Goal: Task Accomplishment & Management: Complete application form

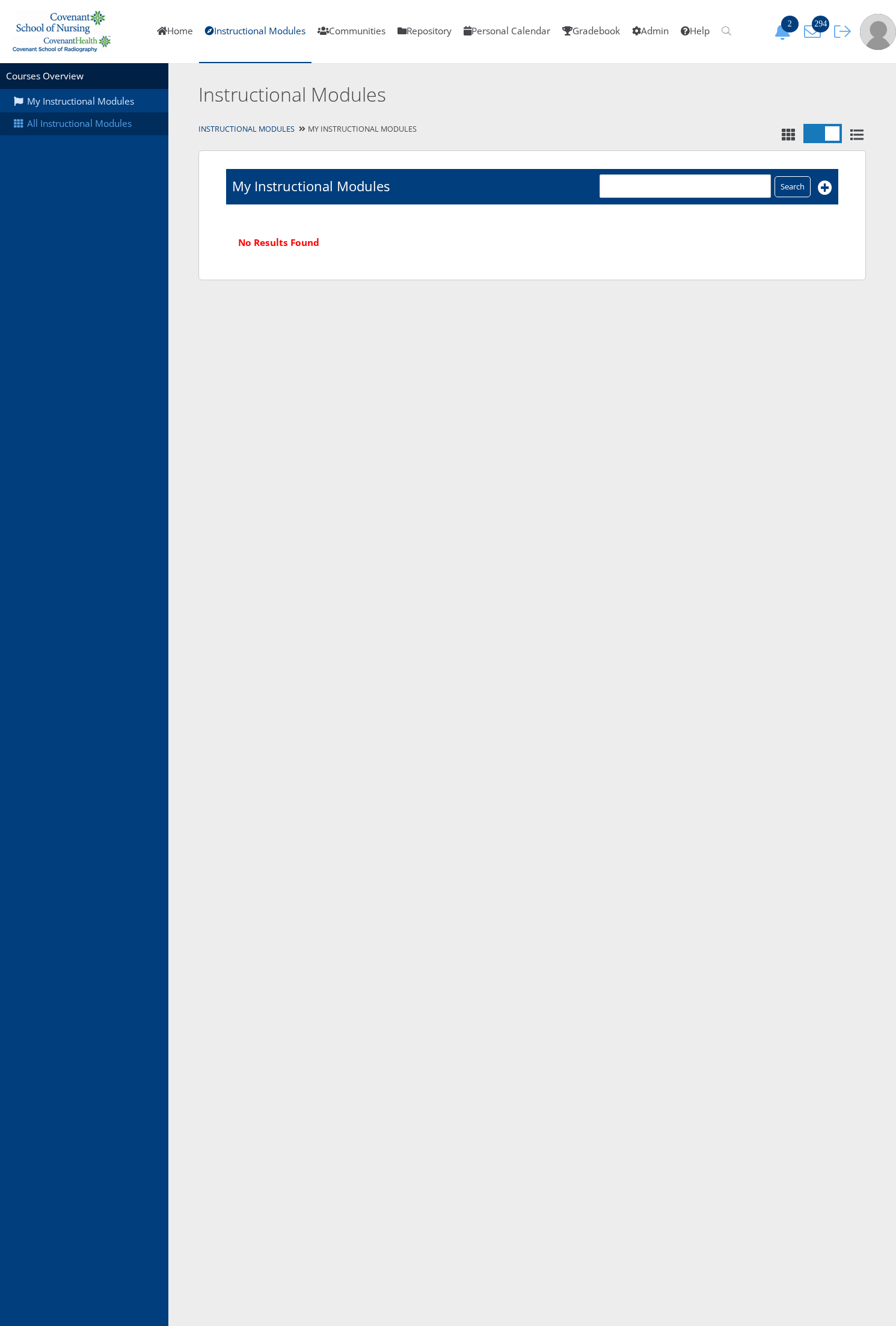
click at [62, 128] on link "All Instructional Modules" at bounding box center [84, 124] width 169 height 23
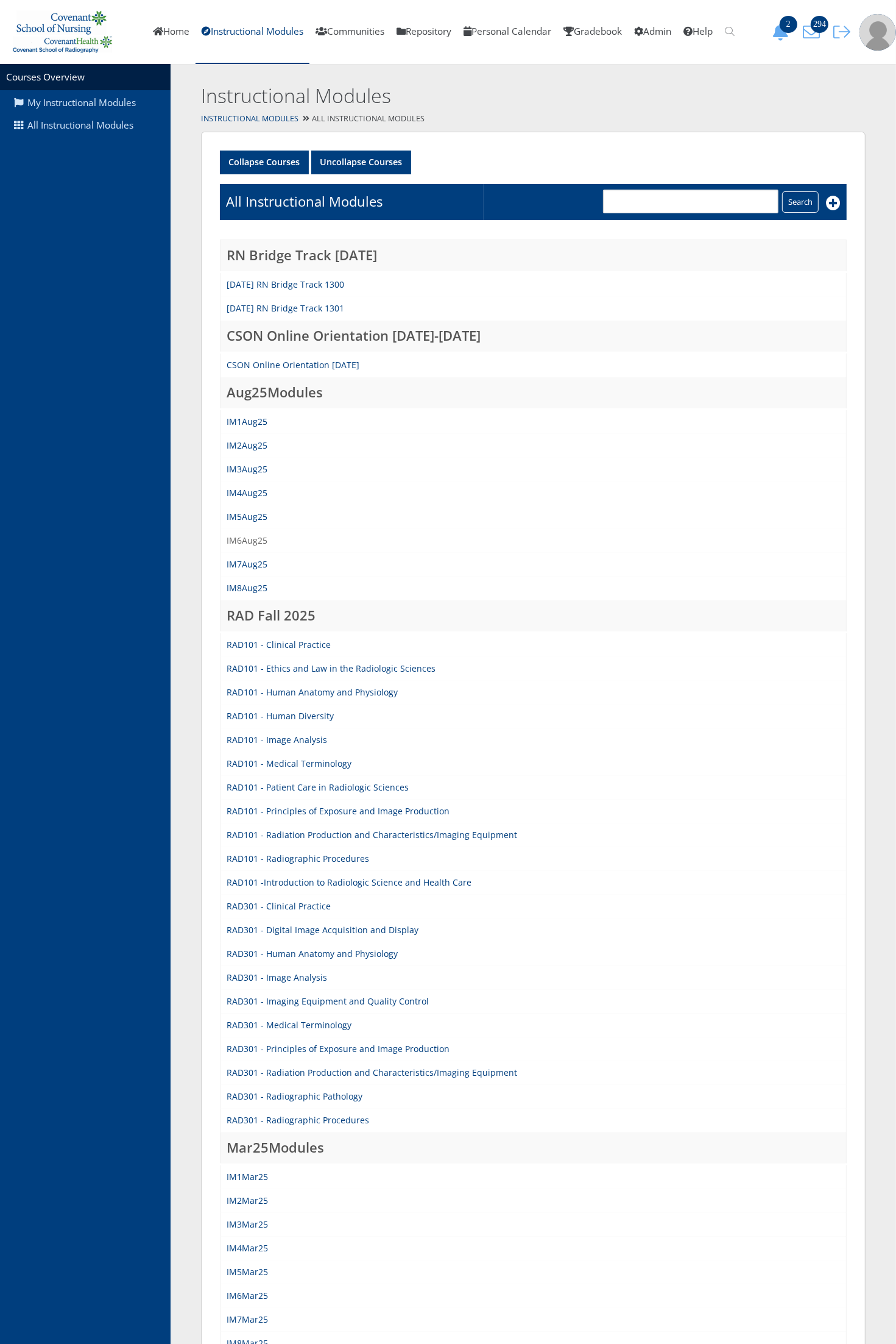
click at [242, 540] on link "IM6Aug25" at bounding box center [246, 540] width 40 height 12
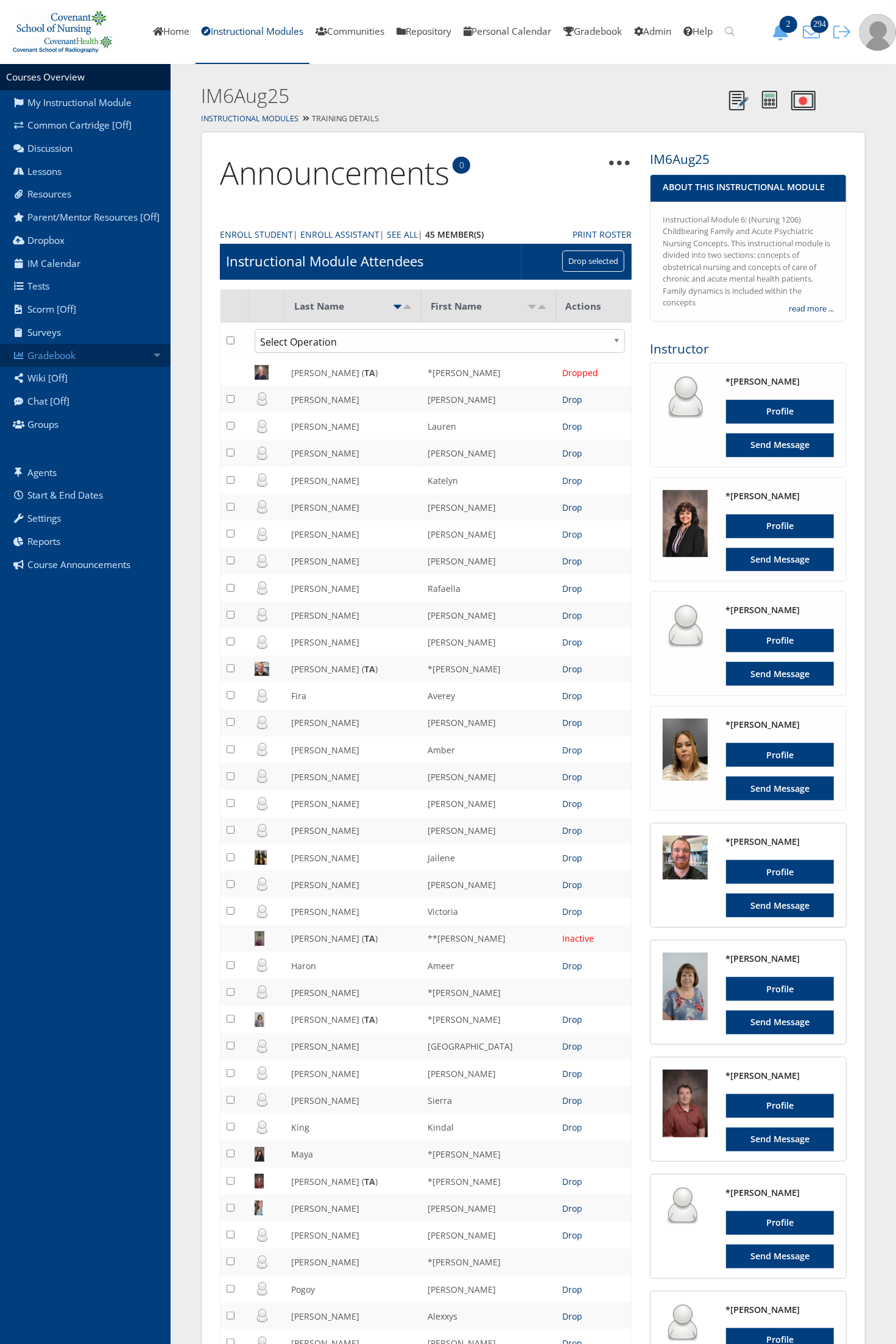
click at [114, 356] on link "Gradebook" at bounding box center [85, 356] width 171 height 23
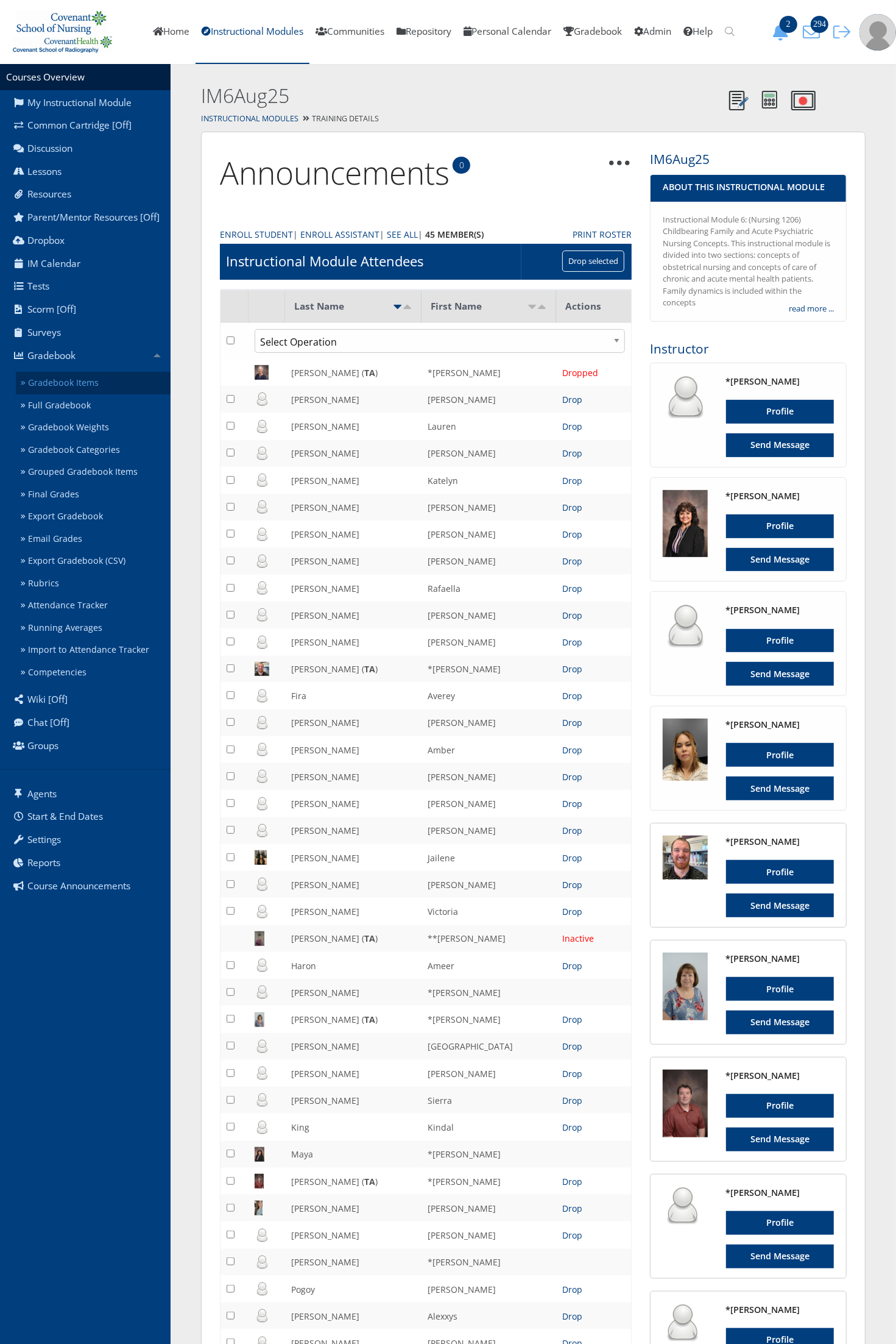
click at [113, 383] on link "Gradebook Items" at bounding box center [93, 383] width 155 height 23
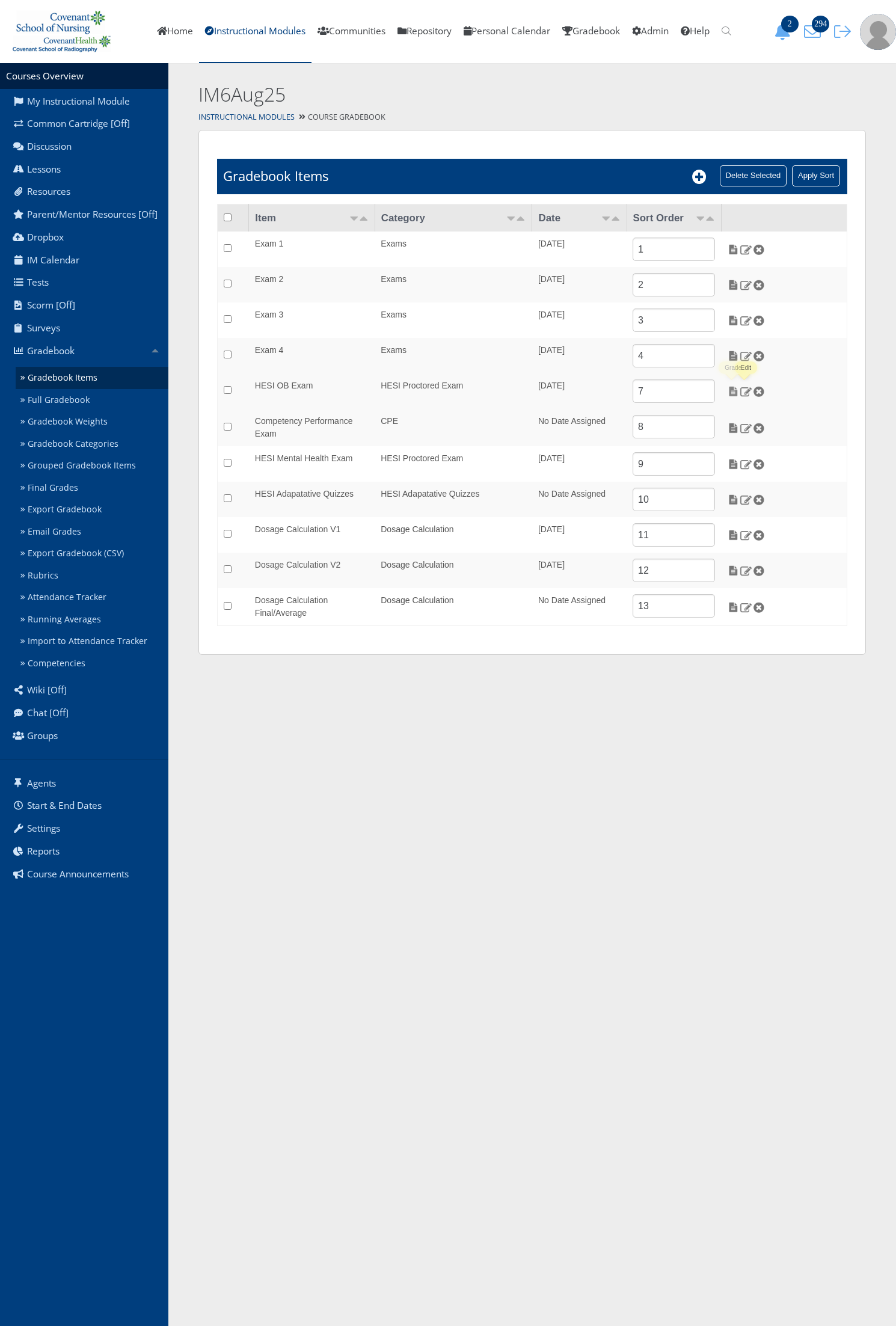
click at [729, 392] on img at bounding box center [733, 391] width 13 height 11
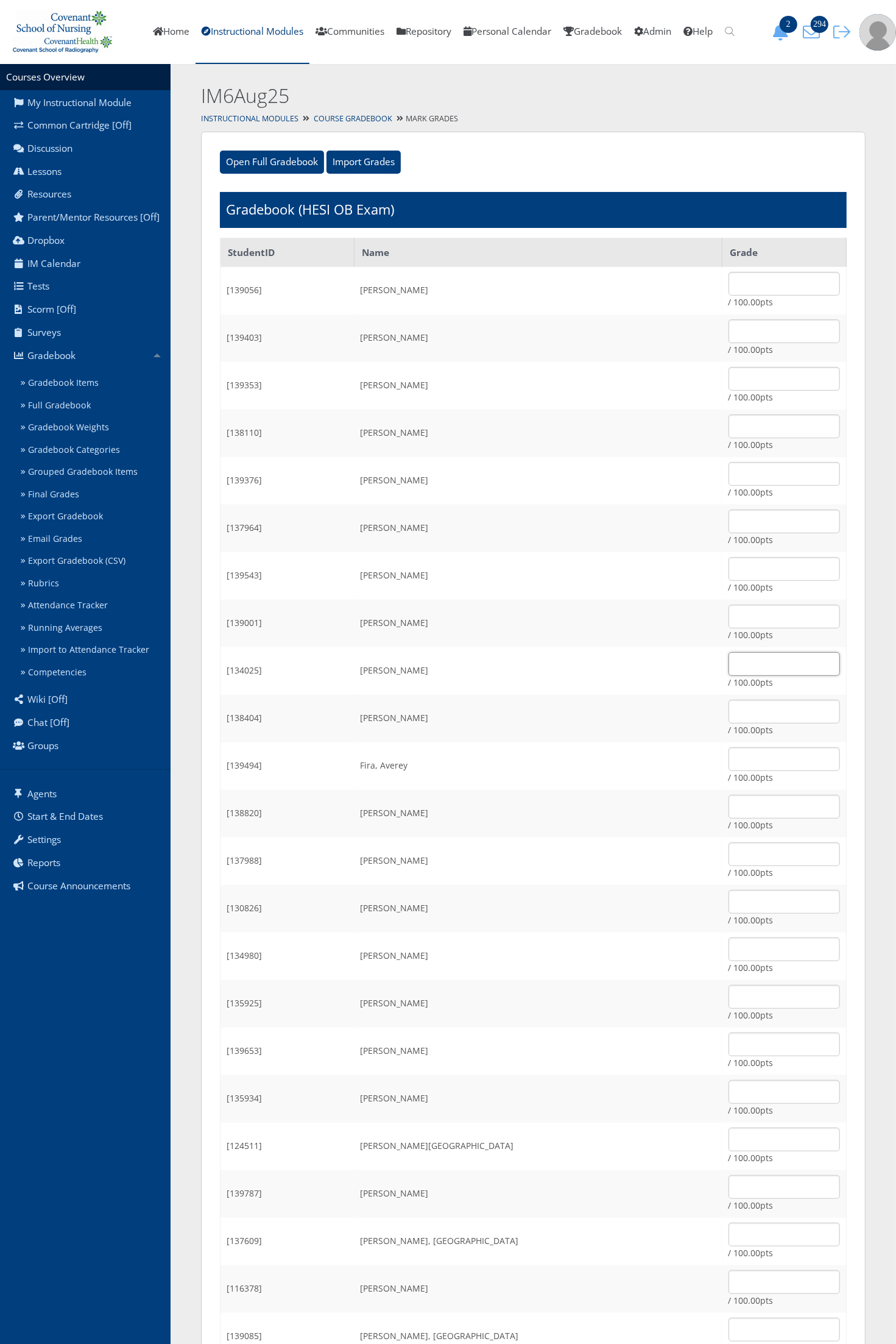
click at [729, 667] on input "text" at bounding box center [784, 664] width 111 height 24
type input "100"
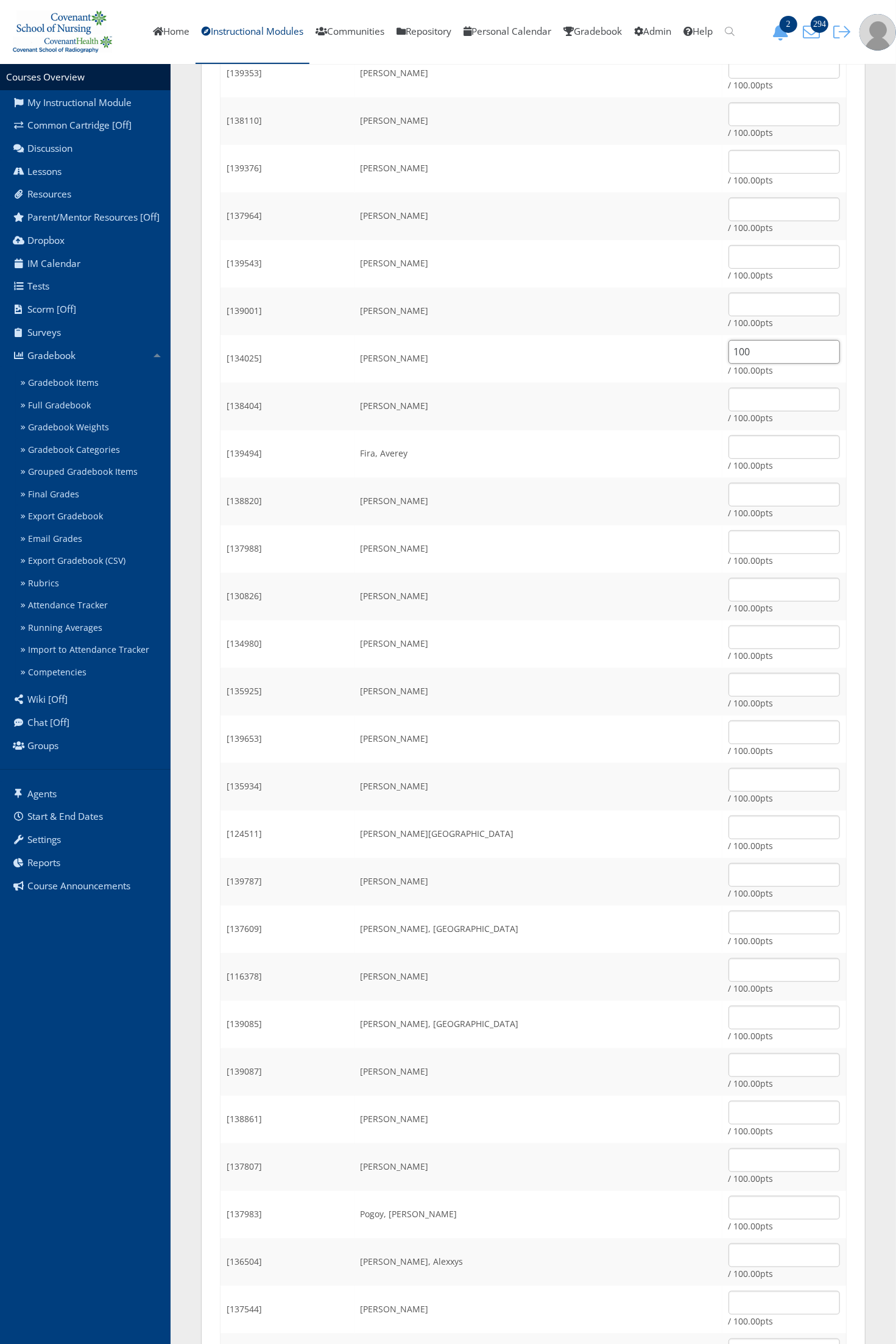
scroll to position [533, 0]
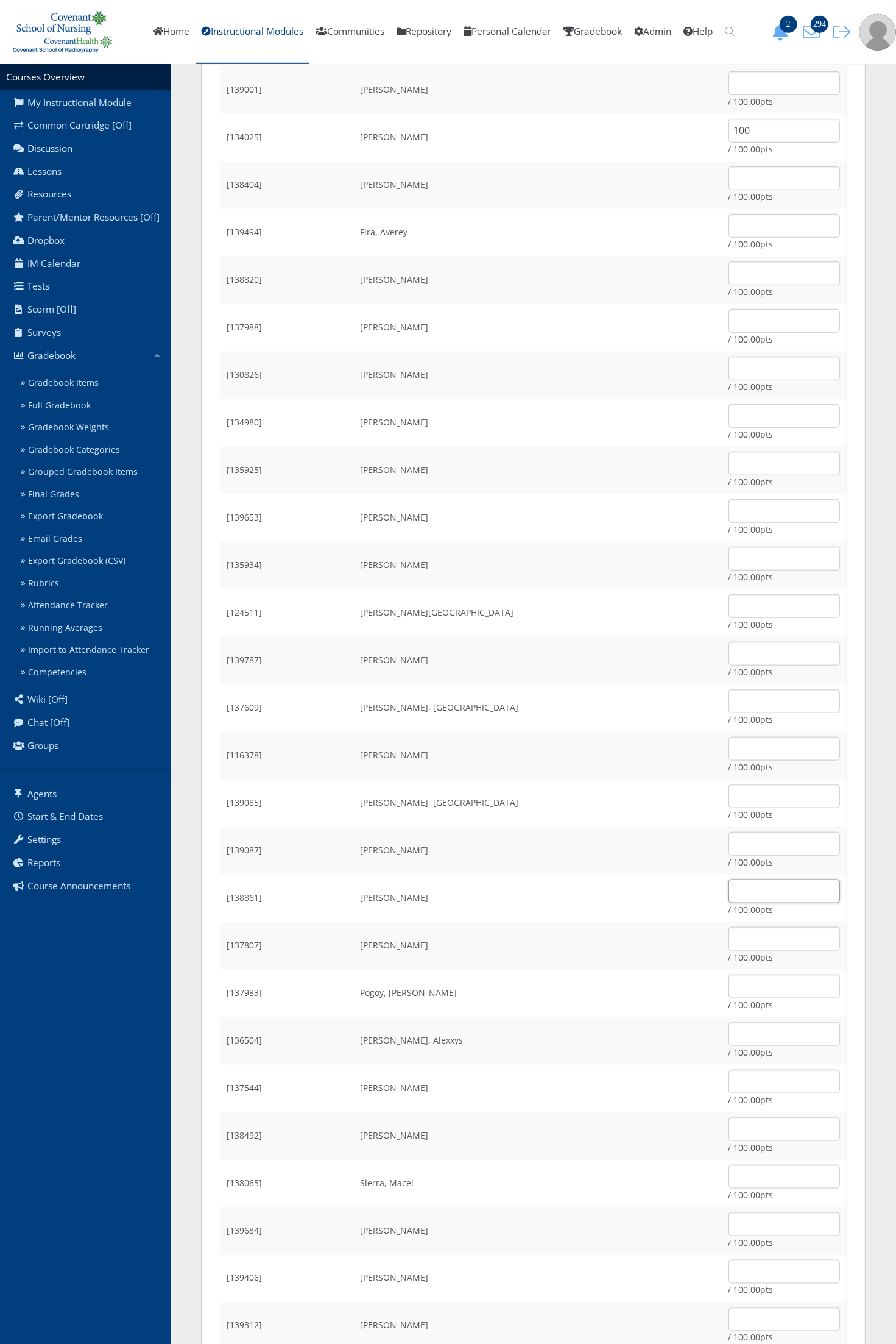
click at [729, 889] on input "text" at bounding box center [784, 891] width 111 height 24
type input "100"
click at [591, 802] on td "[PERSON_NAME], [GEOGRAPHIC_DATA]" at bounding box center [539, 803] width 368 height 47
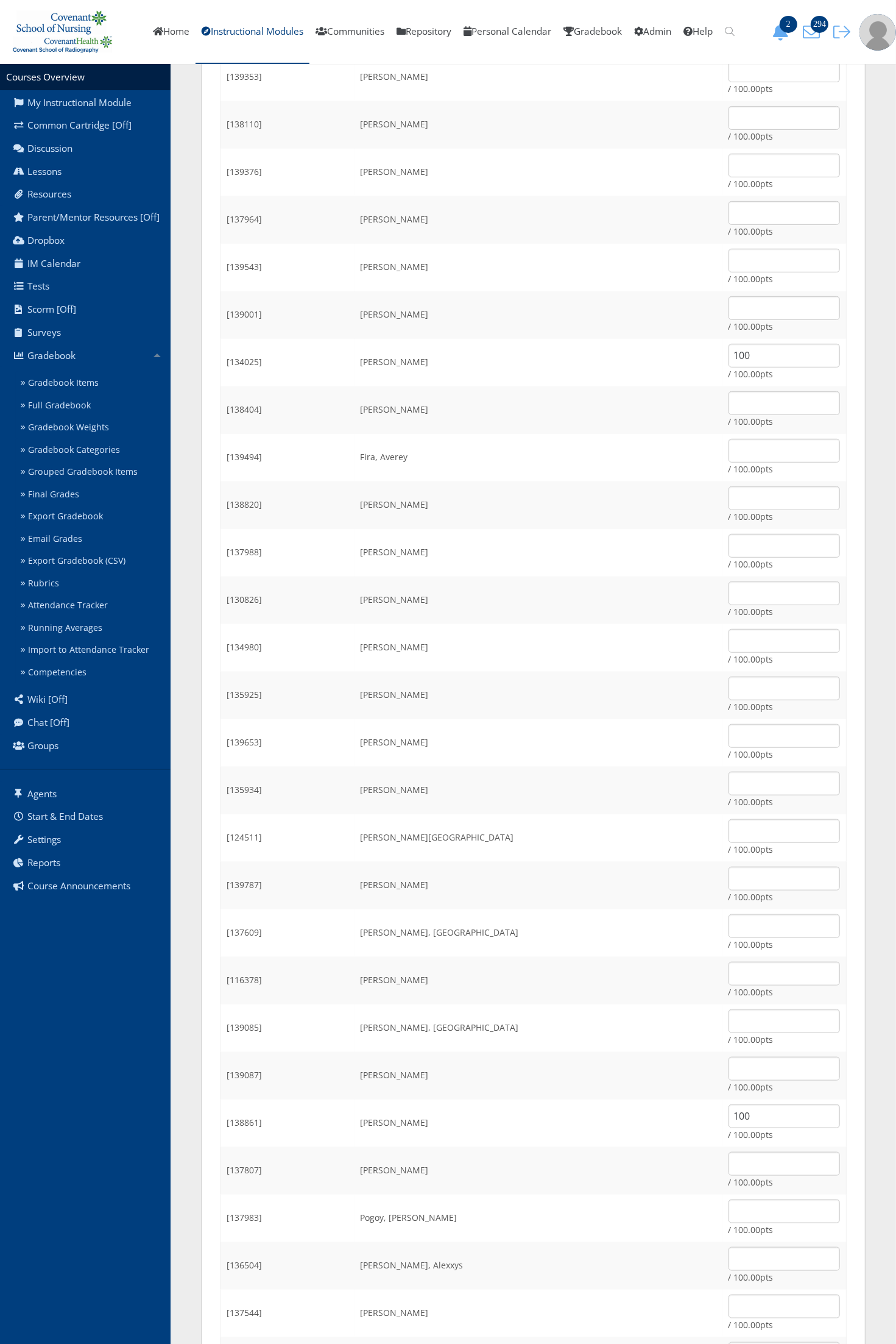
scroll to position [76, 0]
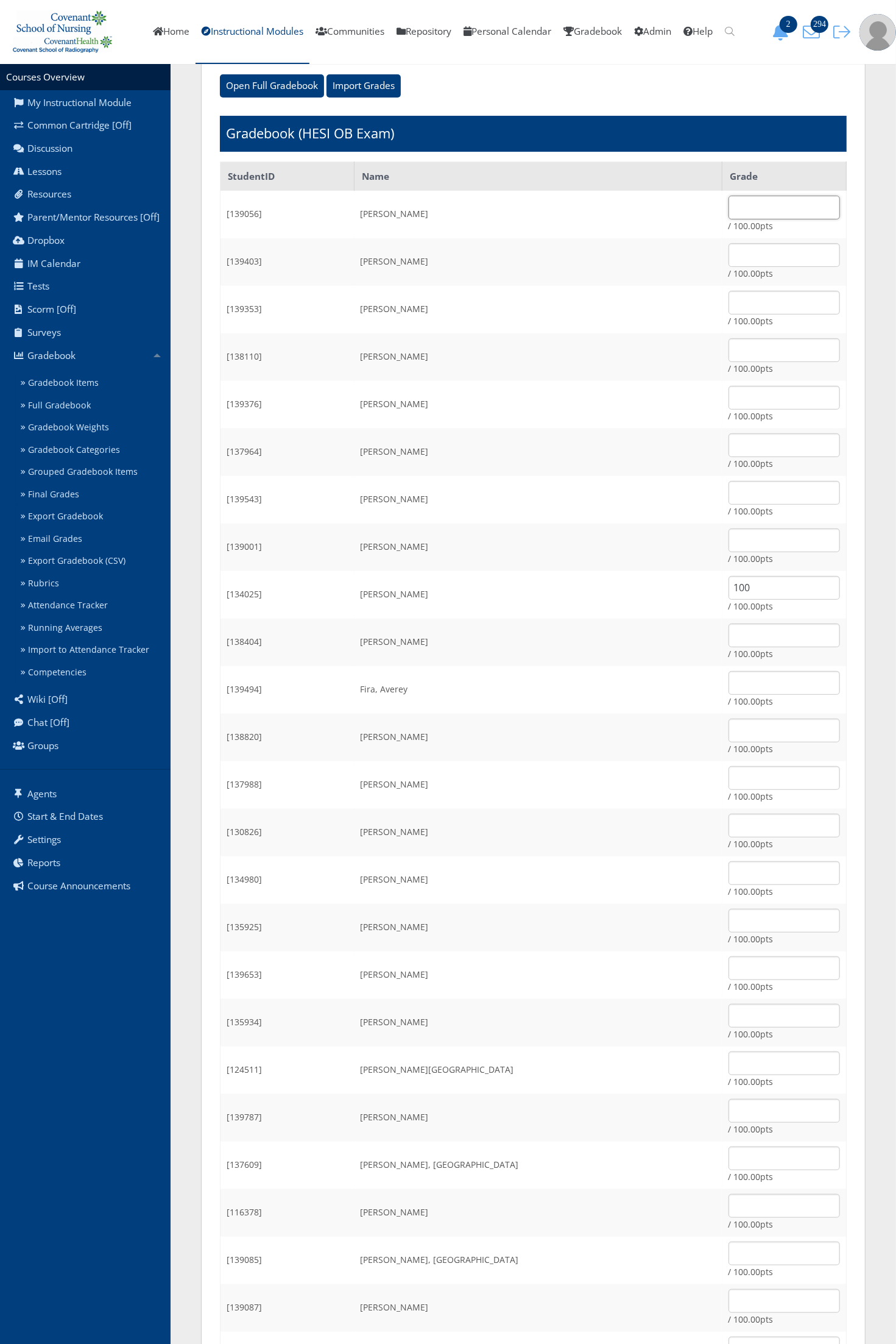
click at [729, 216] on input "text" at bounding box center [784, 207] width 111 height 24
type input "100"
click at [729, 262] on input "text" at bounding box center [784, 255] width 111 height 24
type input "70.29"
click at [729, 291] on input "text" at bounding box center [784, 303] width 111 height 24
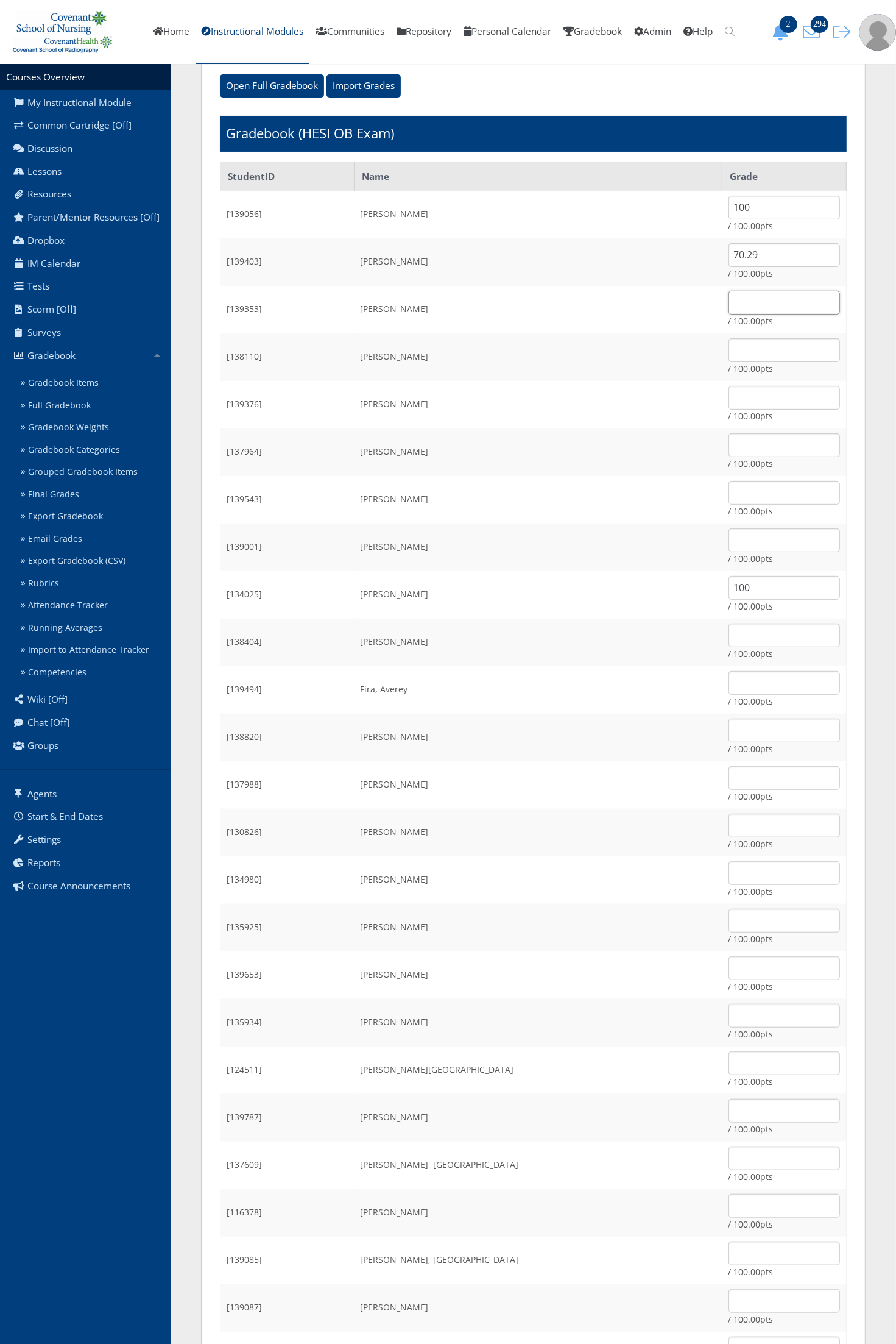
click at [729, 302] on input "text" at bounding box center [784, 303] width 111 height 24
type input "100"
click at [729, 345] on input "text" at bounding box center [784, 350] width 111 height 24
type input "100"
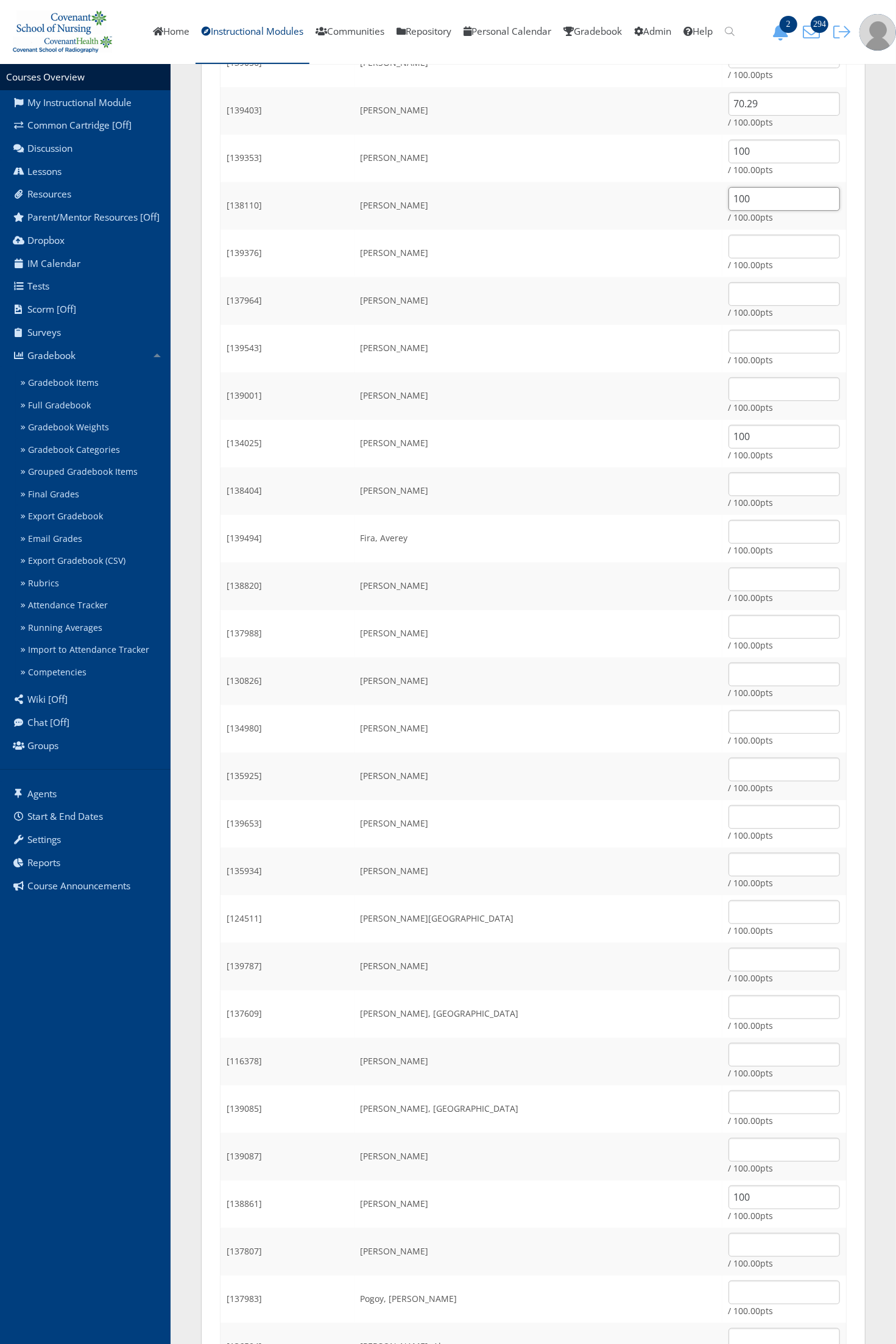
scroll to position [229, 0]
click at [729, 1144] on input "text" at bounding box center [784, 1148] width 111 height 24
type input "100"
click at [729, 623] on input "text" at bounding box center [784, 625] width 111 height 24
type input "100"
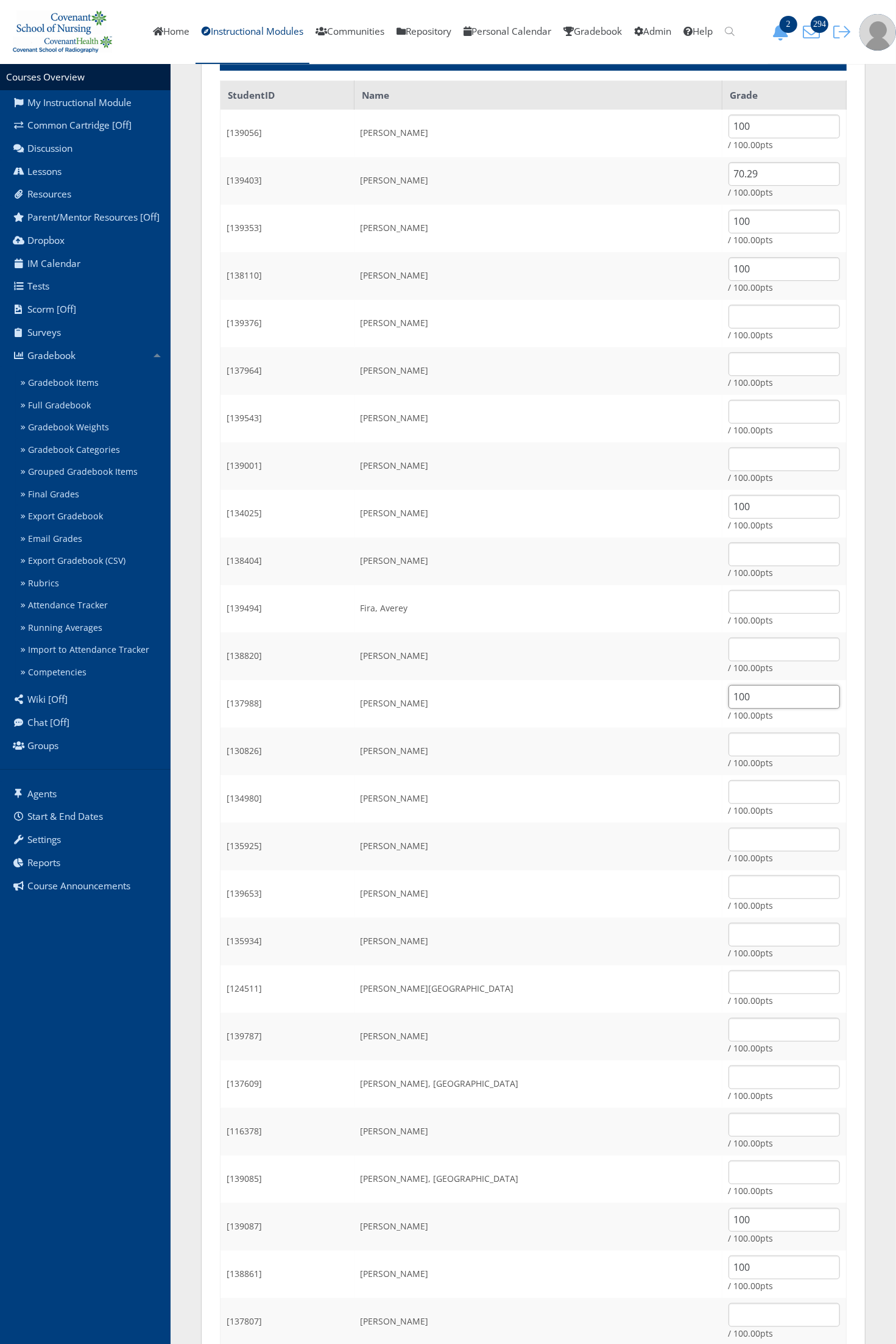
scroll to position [76, 0]
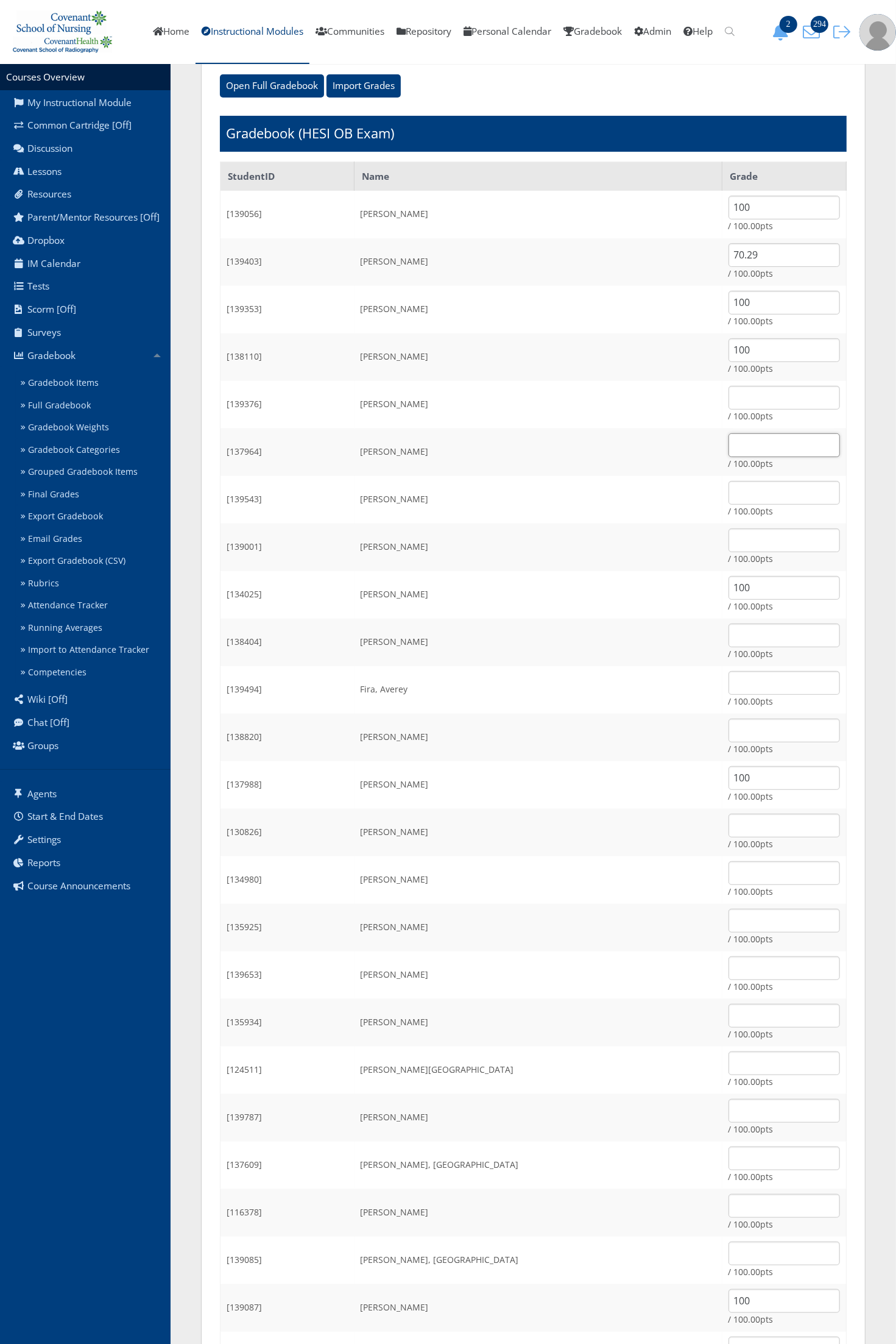
click at [729, 445] on input "text" at bounding box center [784, 445] width 111 height 24
type input "100"
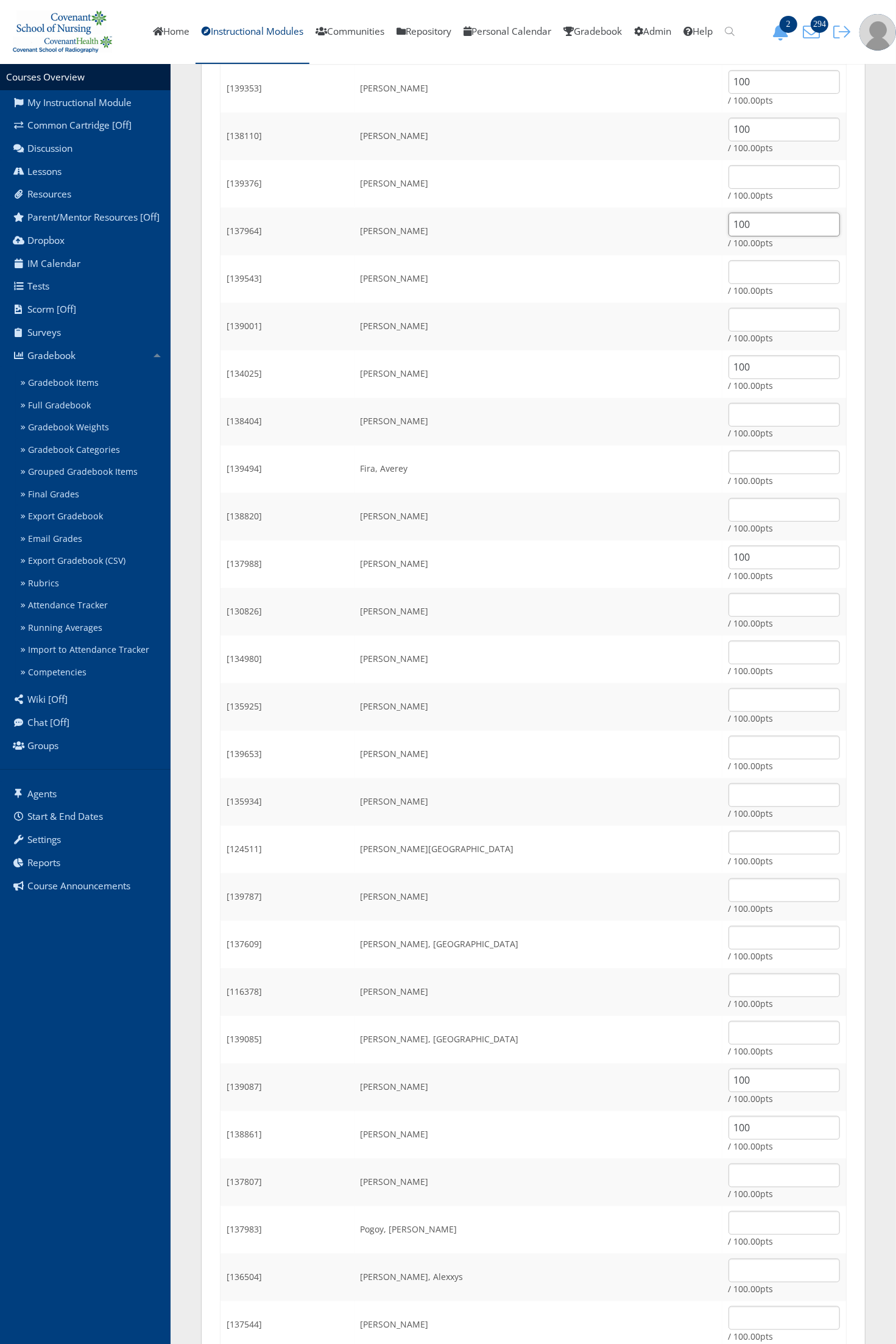
scroll to position [305, 0]
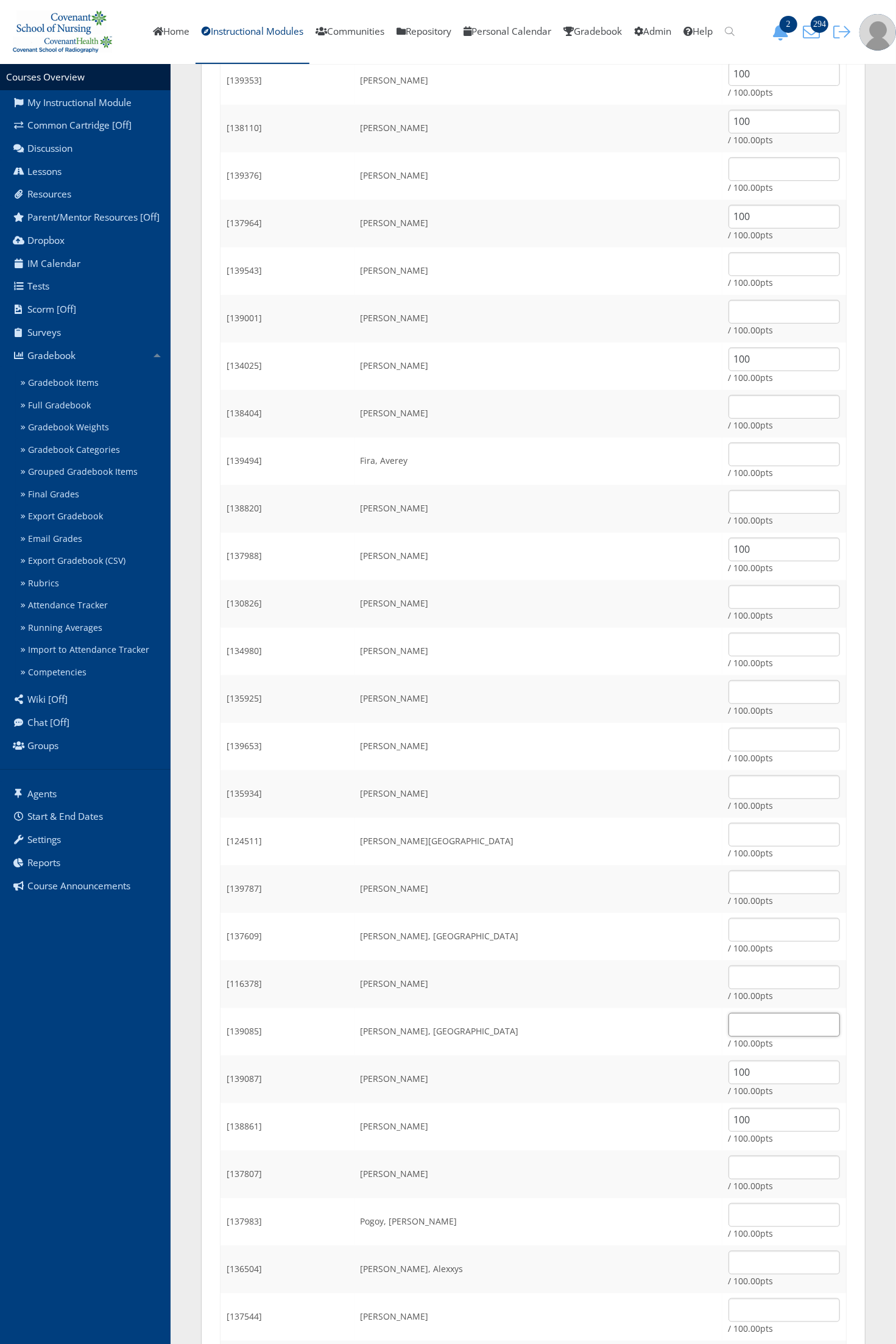
click at [729, 1028] on input "text" at bounding box center [784, 1025] width 111 height 24
type input "100"
click at [722, 940] on td "/ 100.00pts" at bounding box center [784, 936] width 124 height 47
click at [729, 928] on input "text" at bounding box center [784, 929] width 111 height 24
type input "100"
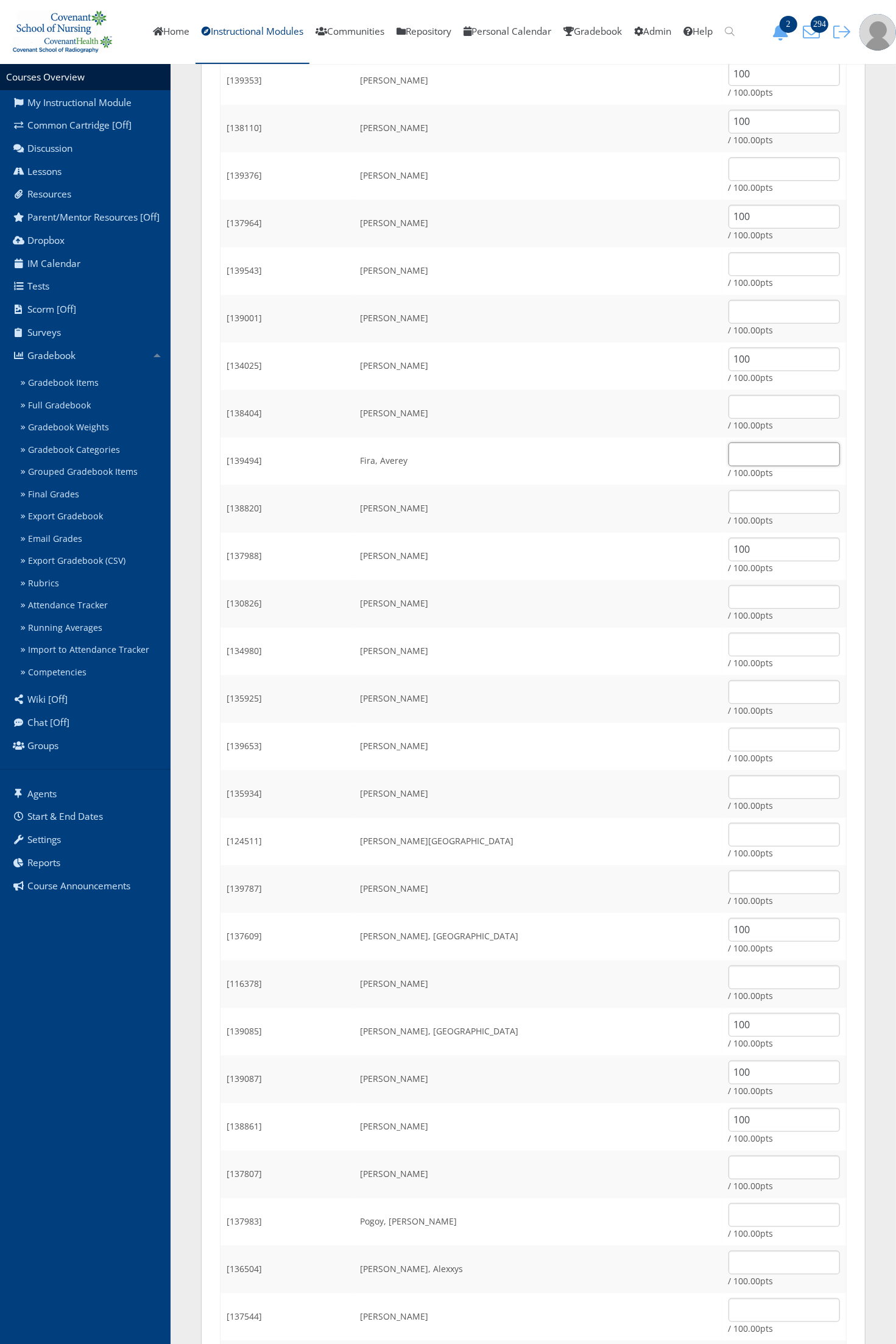
click at [729, 452] on input "text" at bounding box center [784, 454] width 111 height 24
type input "100"
click at [722, 1153] on td "/ 100.00pts" at bounding box center [784, 1174] width 124 height 47
click at [729, 1172] on input "text" at bounding box center [784, 1168] width 111 height 24
type input "100"
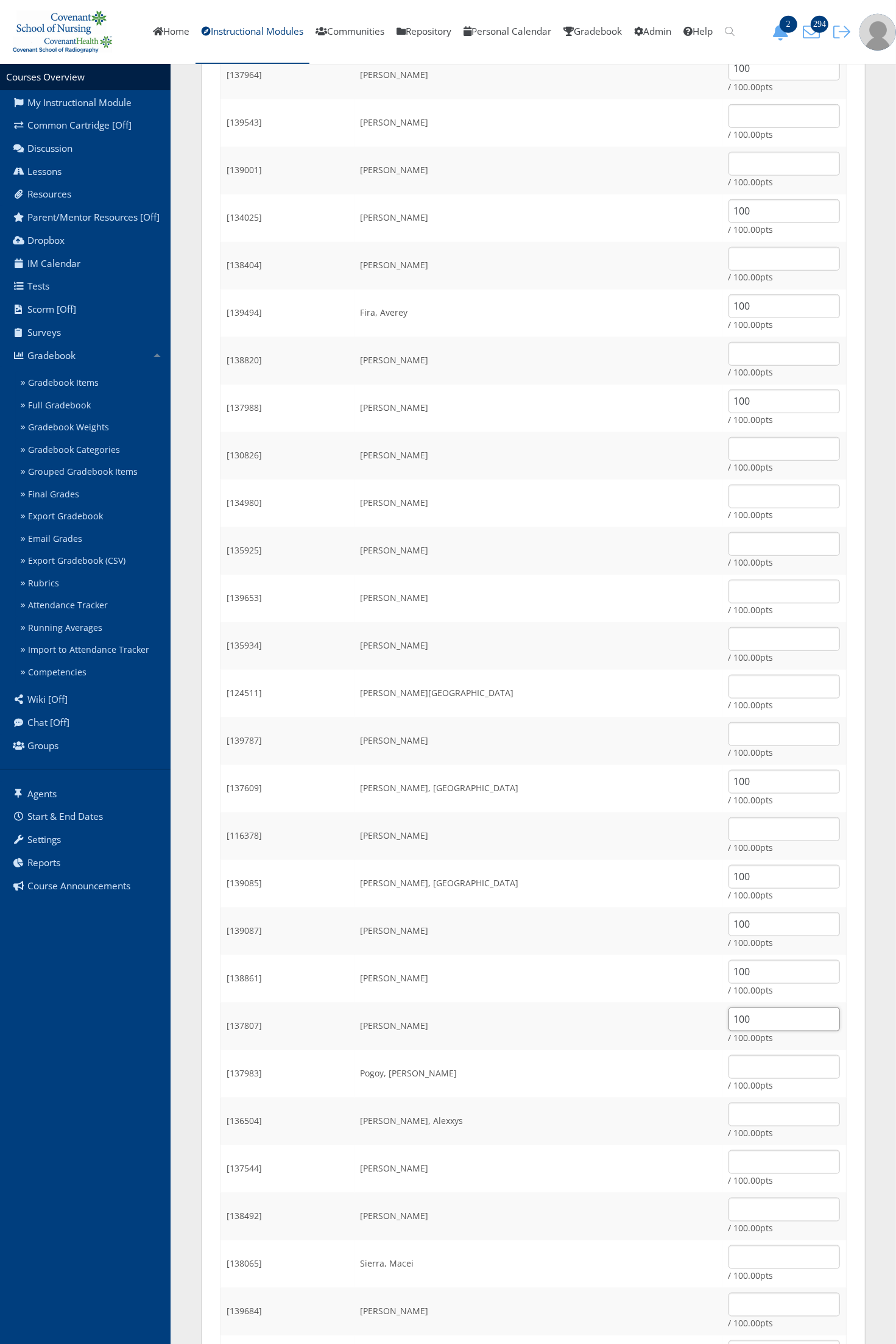
scroll to position [457, 0]
click at [729, 1111] on input "text" at bounding box center [784, 1110] width 111 height 24
type input "75.96"
click at [729, 730] on input "text" at bounding box center [784, 730] width 111 height 24
click at [729, 163] on input "text" at bounding box center [784, 159] width 111 height 24
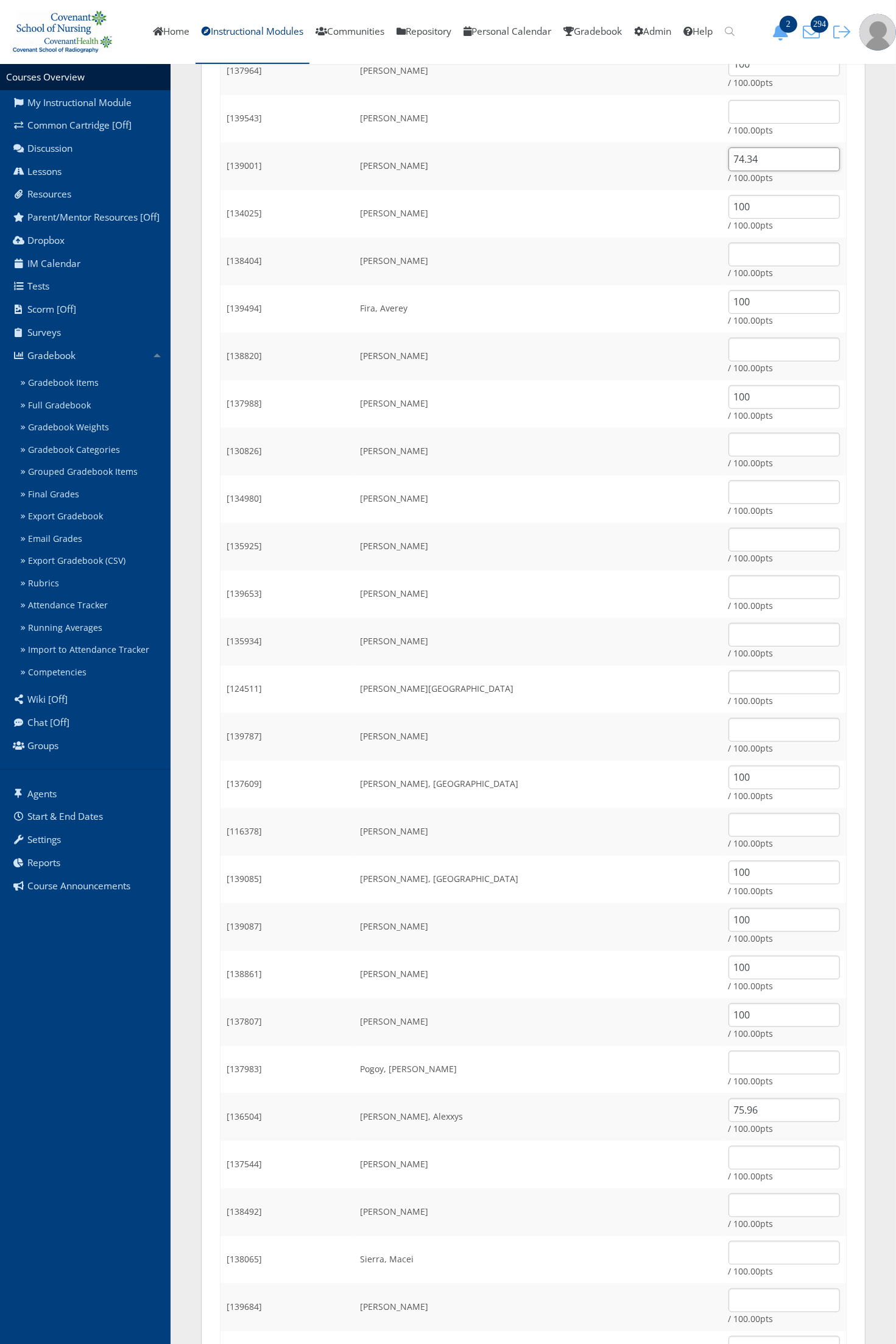
type input "74.34"
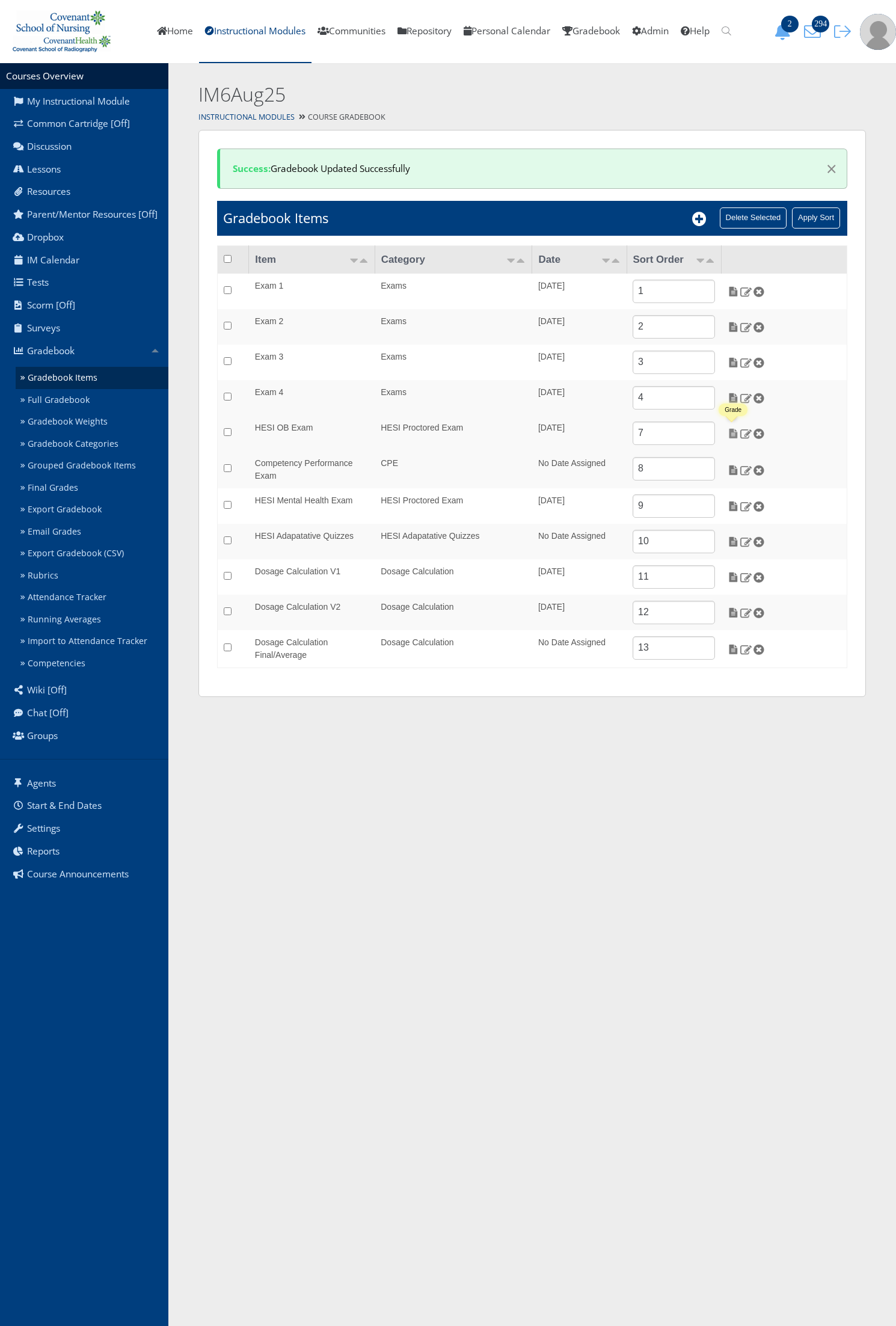
click at [732, 435] on img at bounding box center [733, 433] width 13 height 11
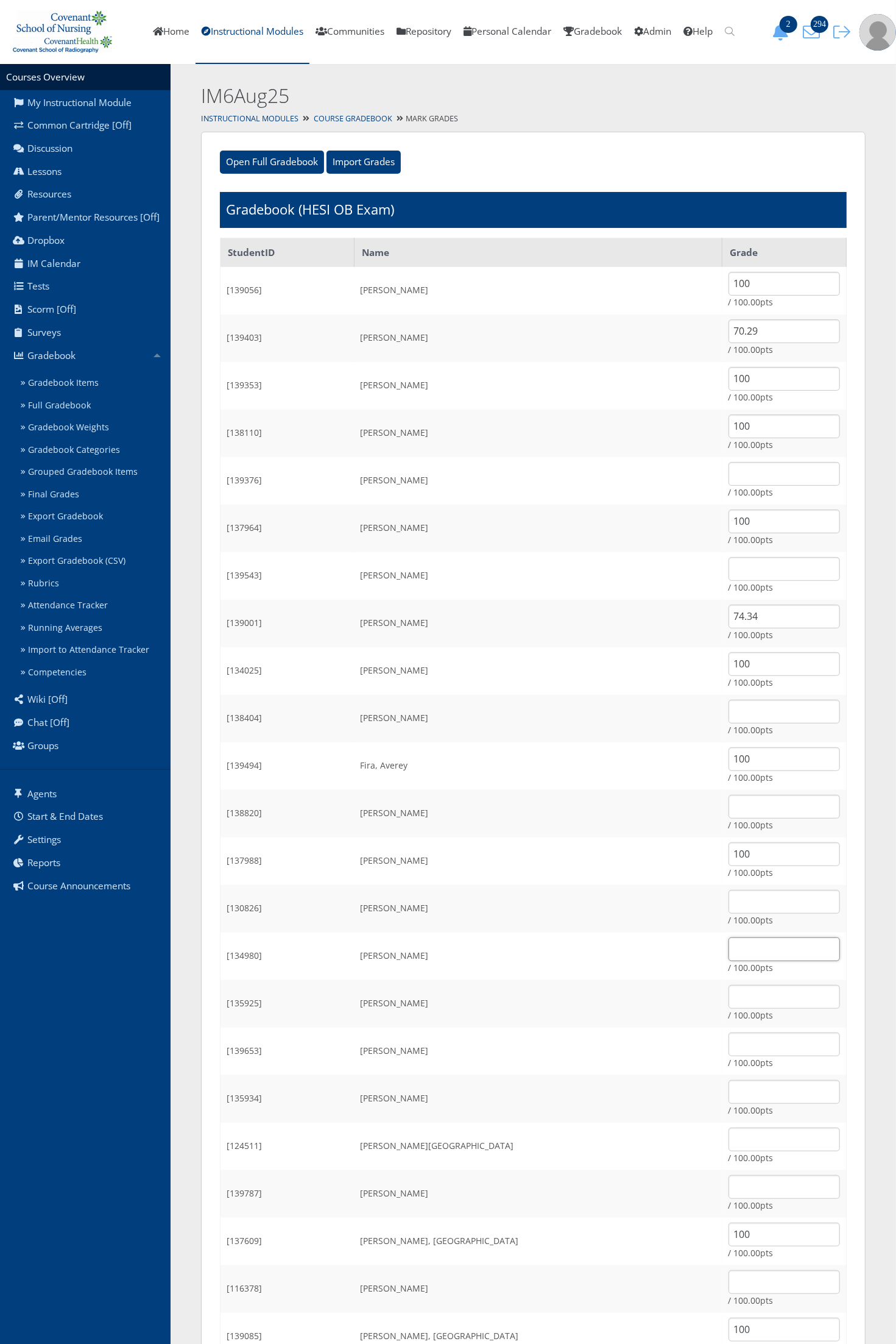
click at [729, 958] on input "text" at bounding box center [784, 949] width 111 height 24
type input "71.28"
click at [467, 854] on td "[PERSON_NAME]" at bounding box center [539, 861] width 368 height 47
click at [729, 568] on input "text" at bounding box center [784, 569] width 111 height 24
type input "70.29"
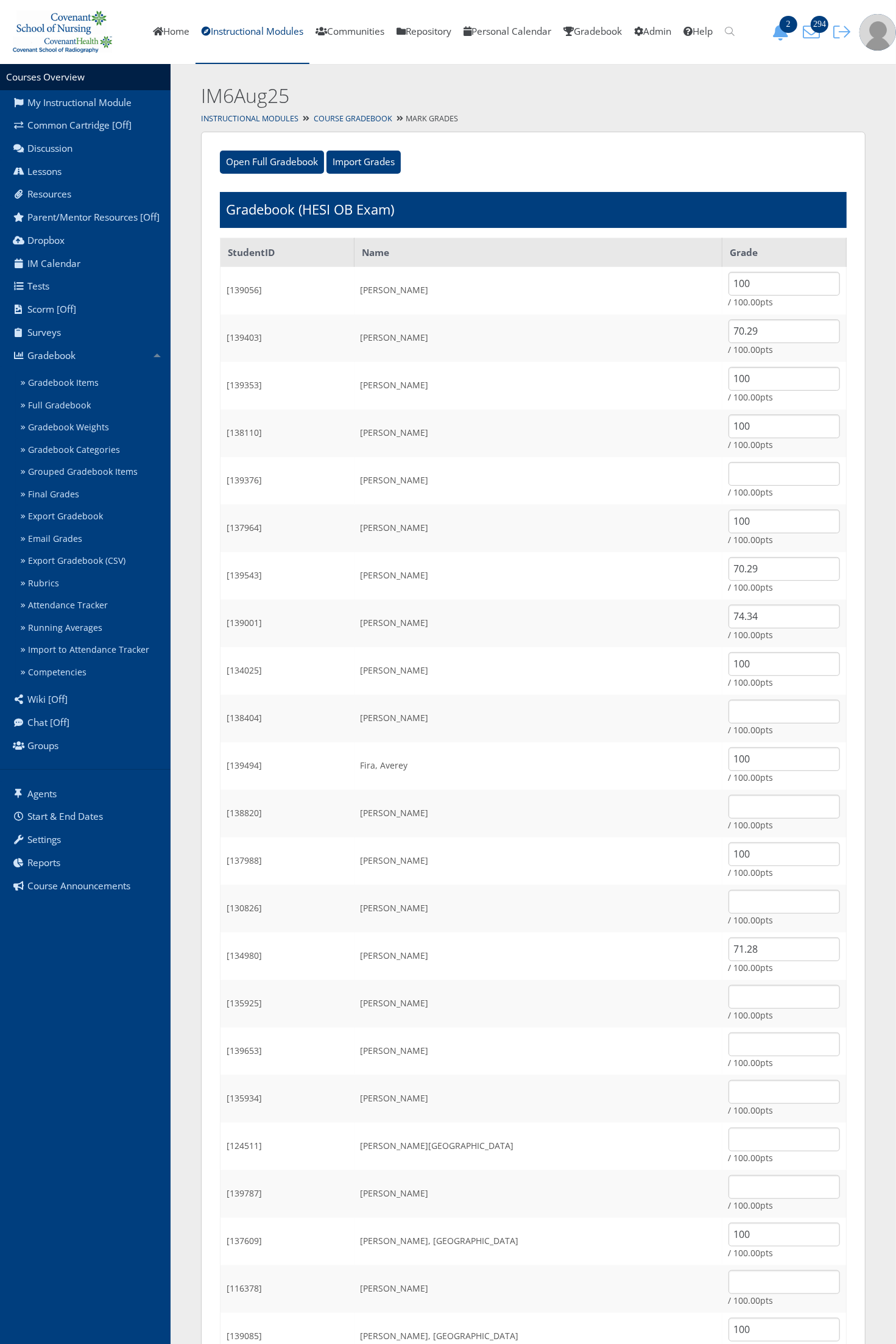
click at [652, 515] on td "[PERSON_NAME]" at bounding box center [539, 528] width 368 height 47
click at [729, 1085] on input "text" at bounding box center [784, 1091] width 111 height 24
type input "69.57"
click at [447, 1001] on td "[PERSON_NAME]" at bounding box center [539, 1004] width 368 height 47
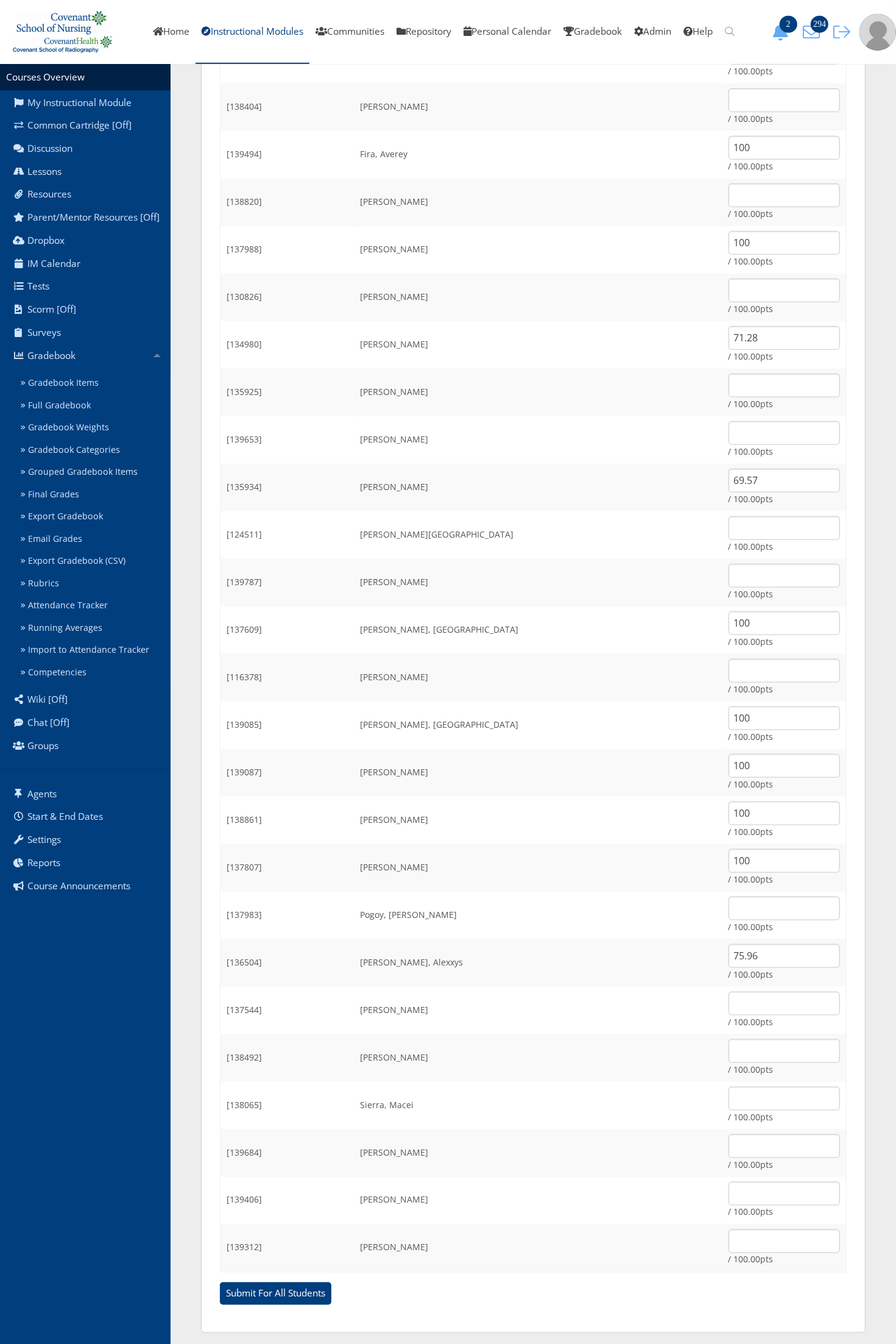
scroll to position [617, 0]
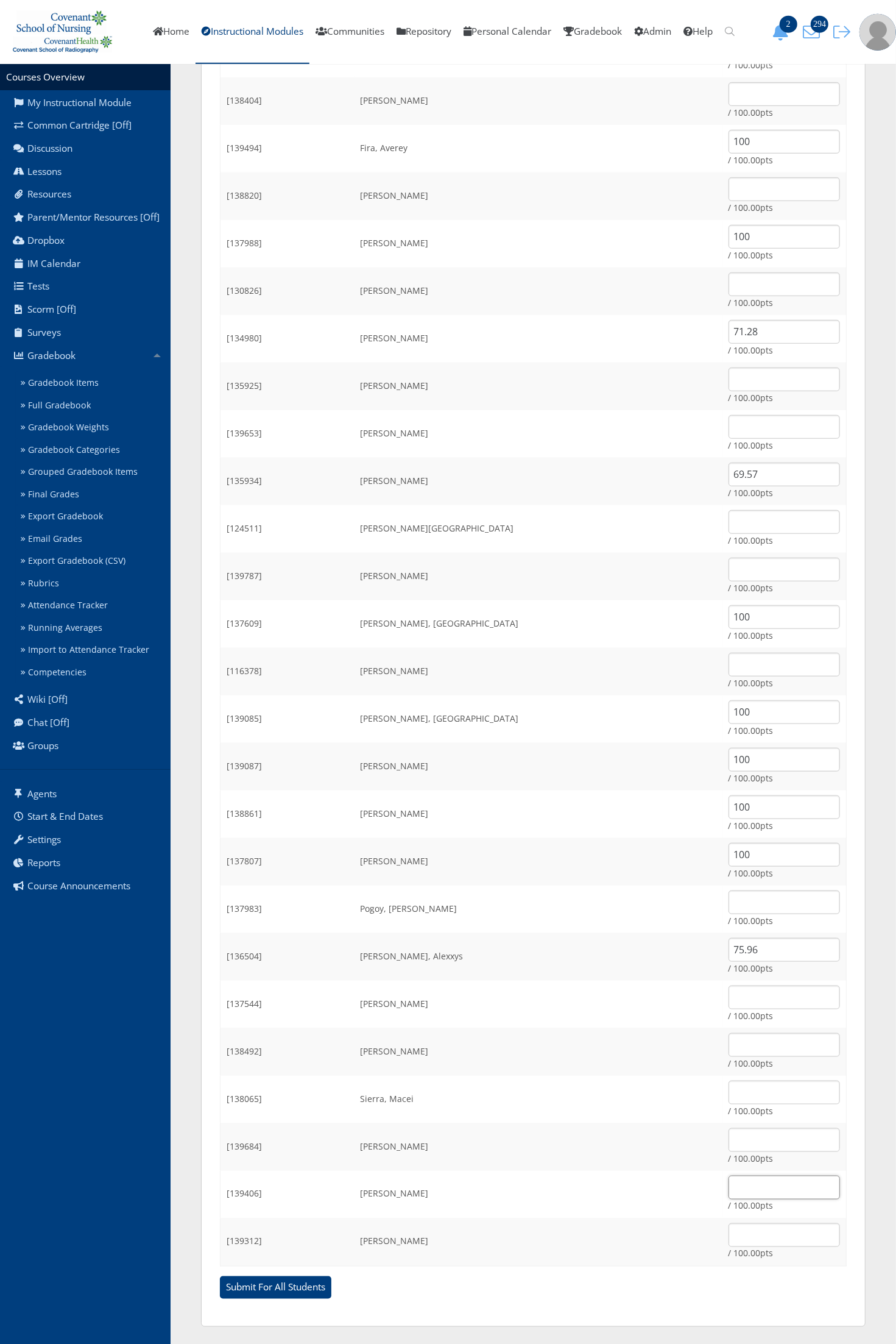
click at [729, 1190] on input "text" at bounding box center [784, 1187] width 111 height 24
type input "68.22"
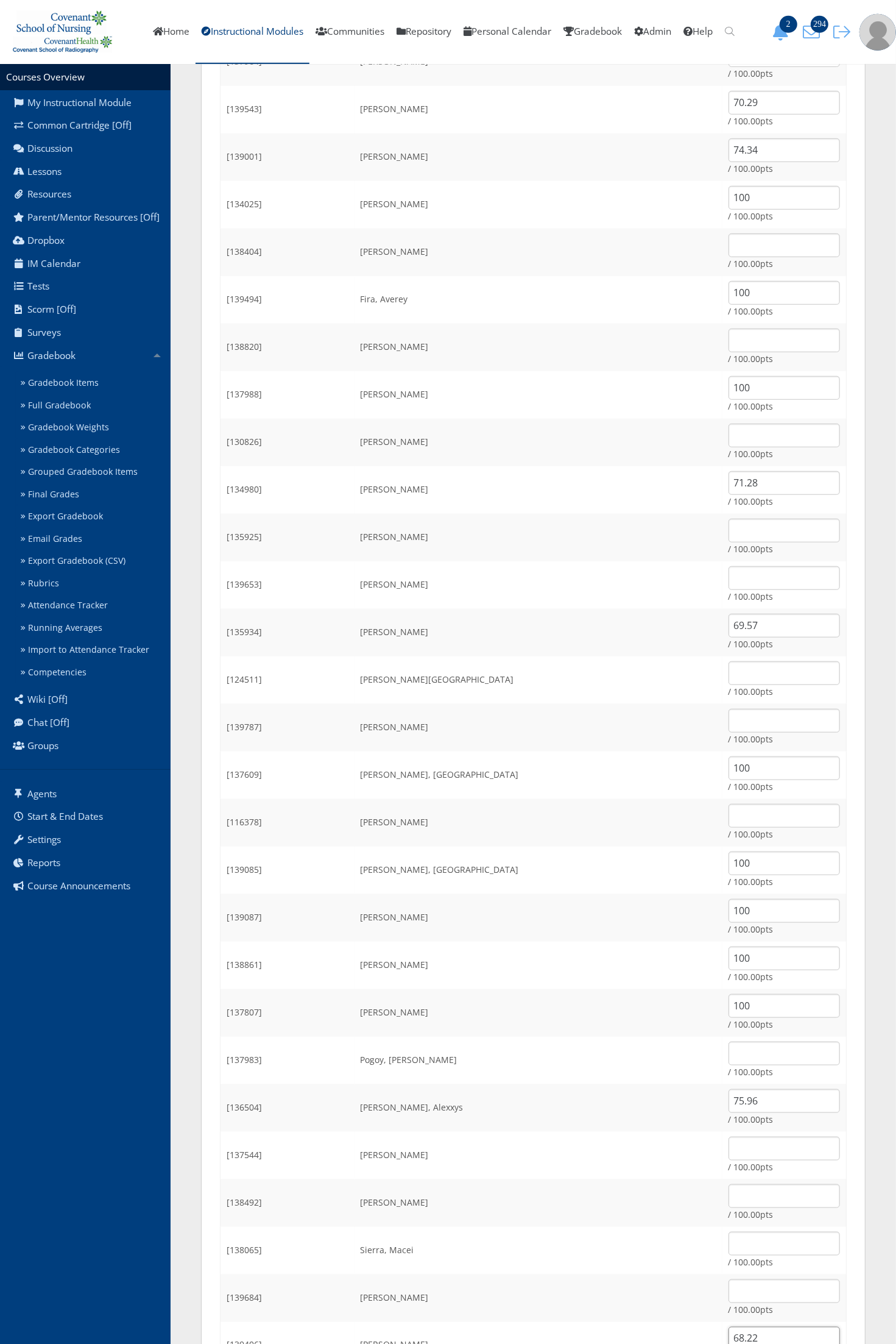
scroll to position [465, 0]
click at [749, 244] on input "text" at bounding box center [784, 246] width 111 height 24
type input "64.62"
click at [729, 1052] on input "text" at bounding box center [784, 1054] width 111 height 24
type input "64.26"
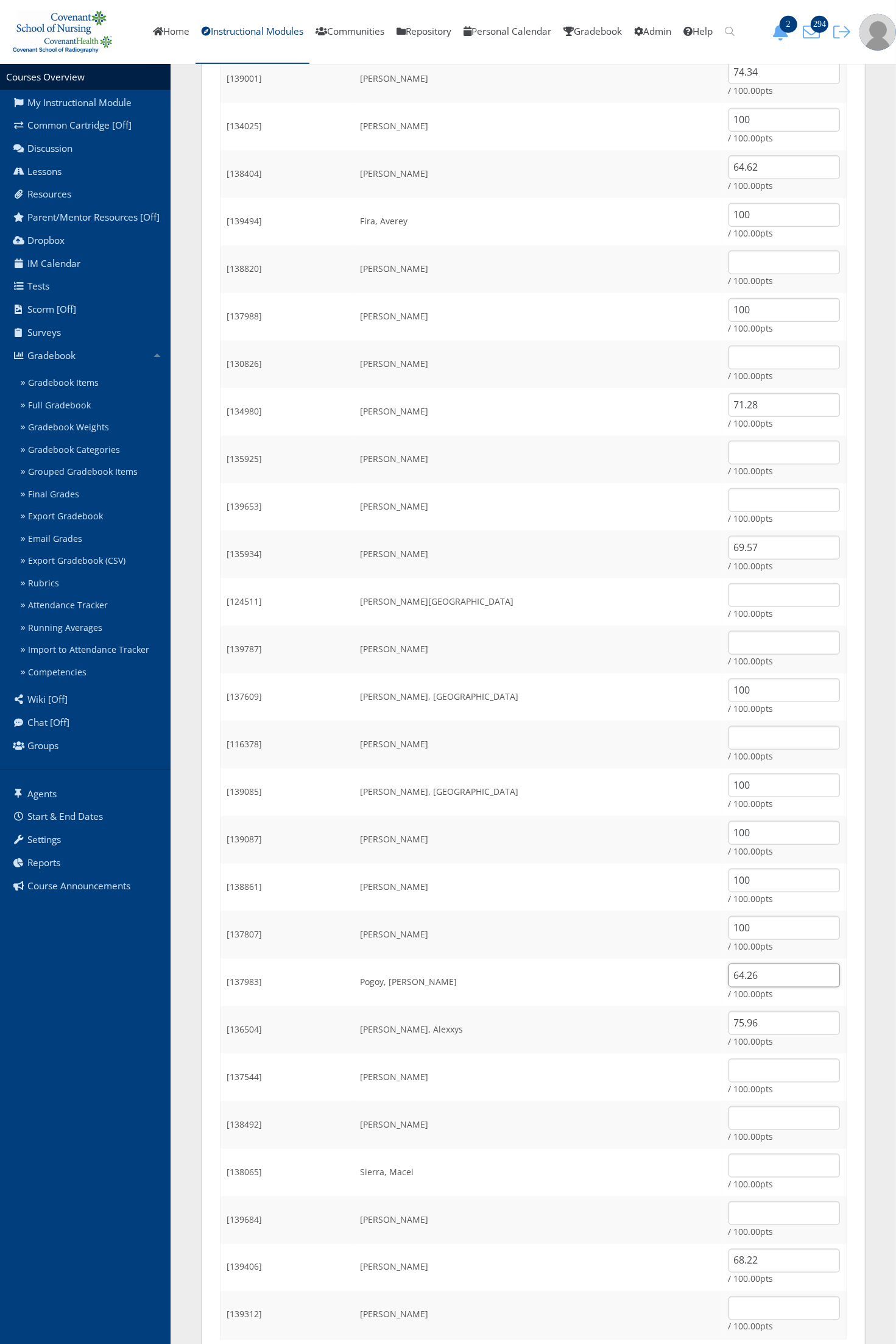
scroll to position [617, 0]
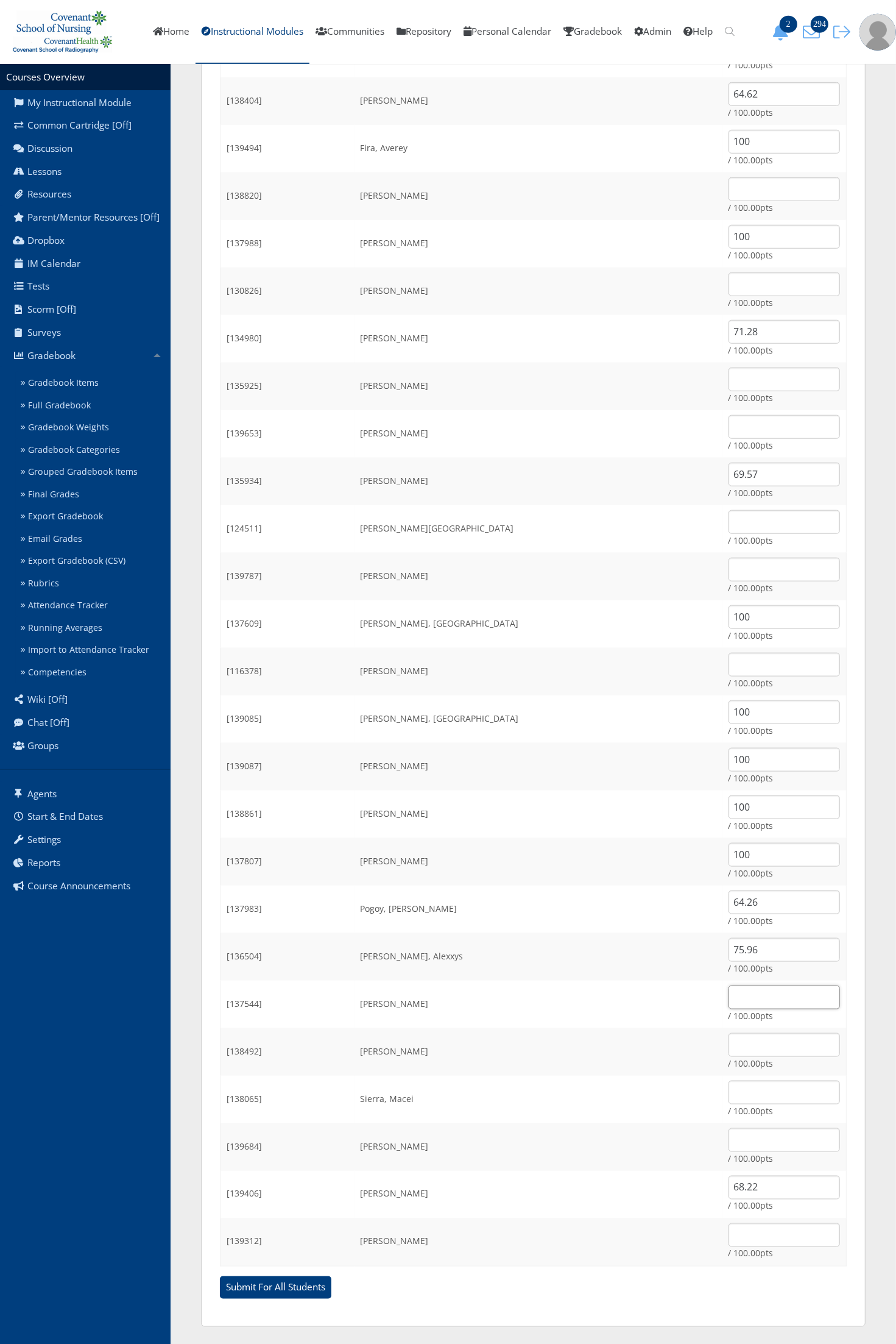
click at [729, 998] on input "text" at bounding box center [784, 997] width 111 height 24
type input "61.74"
click at [220, 1276] on input "Submit For All Students" at bounding box center [276, 1288] width 111 height 23
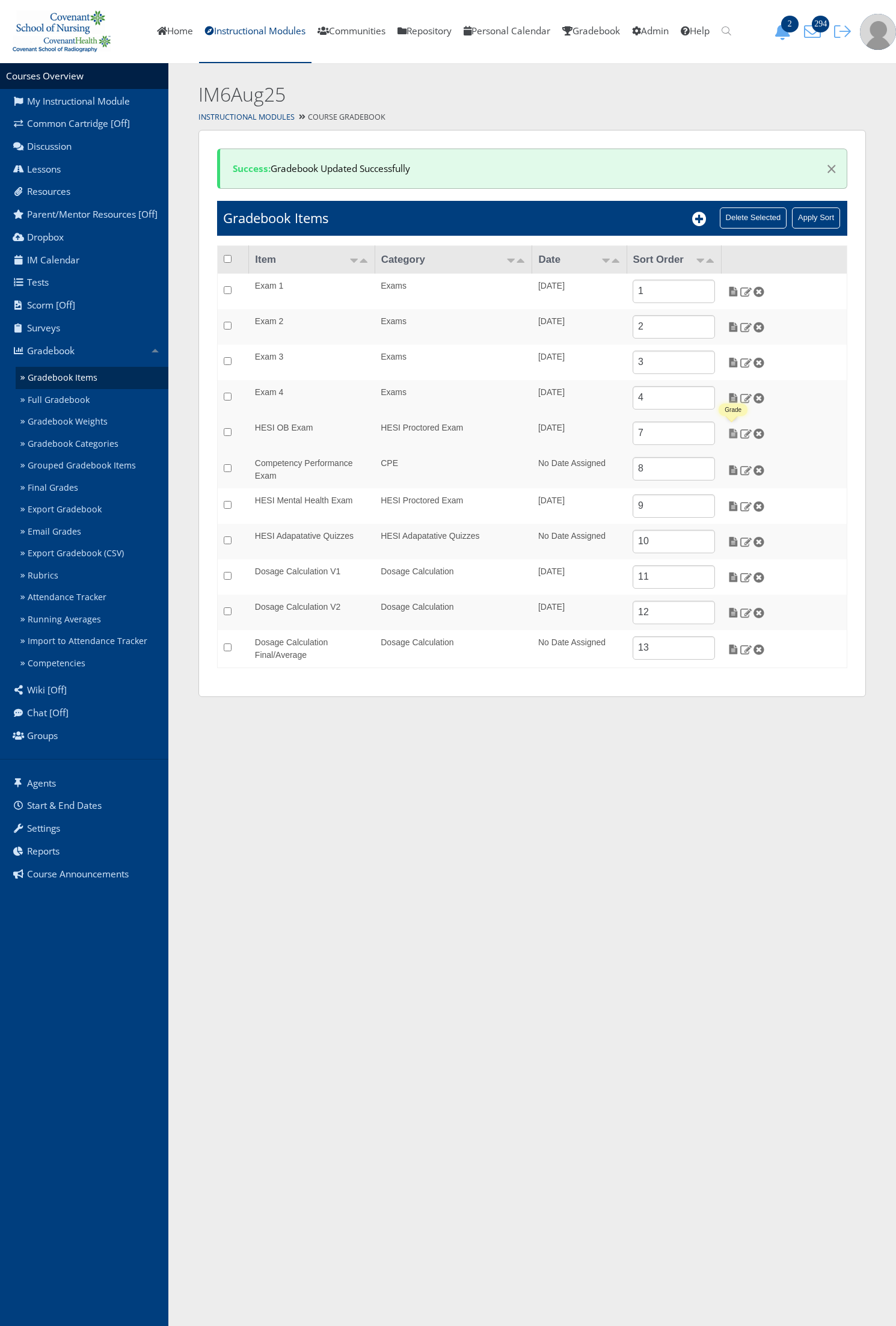
click at [733, 431] on img at bounding box center [733, 433] width 13 height 11
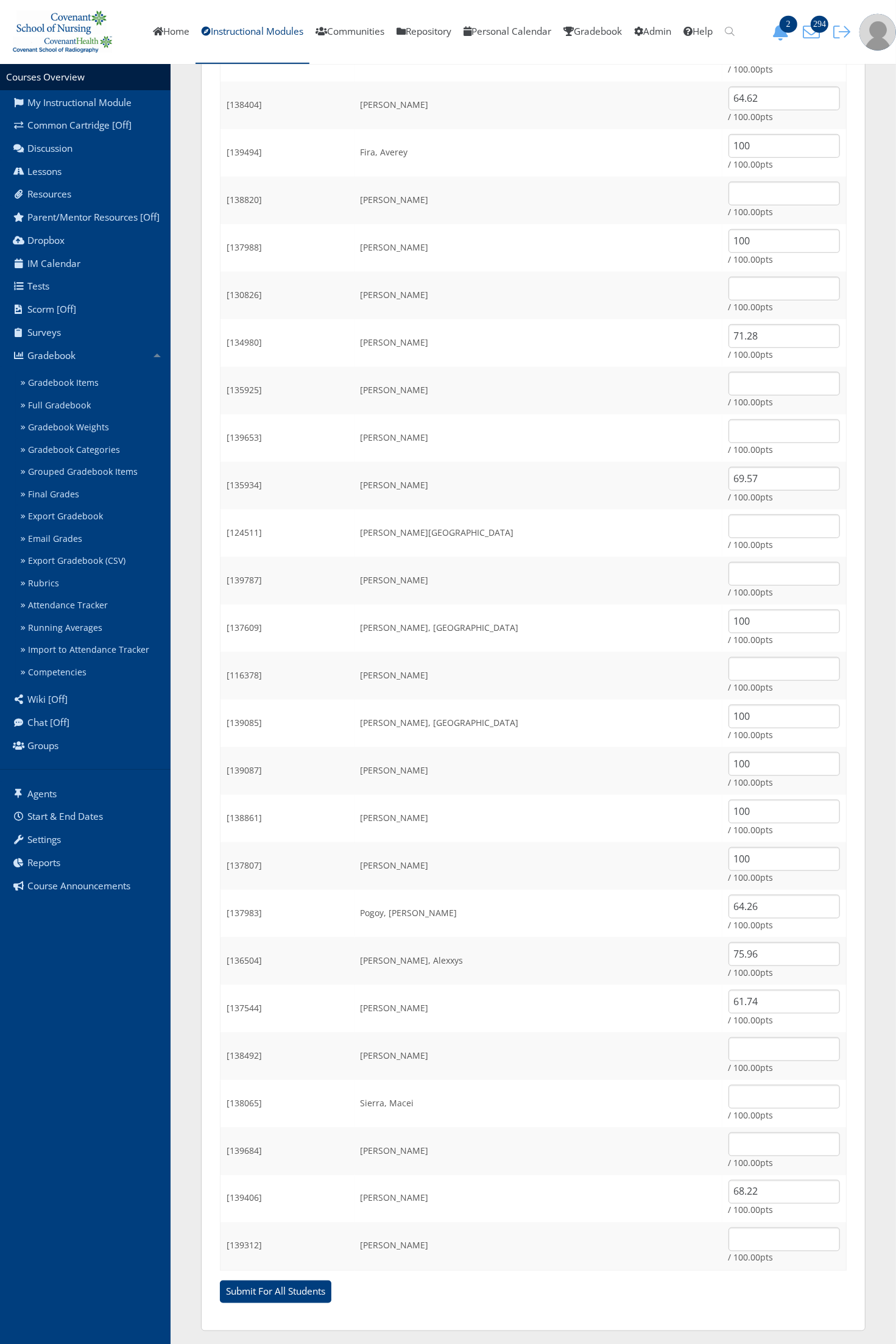
scroll to position [617, 0]
click at [742, 1231] on input "text" at bounding box center [784, 1235] width 111 height 24
type input "48.42"
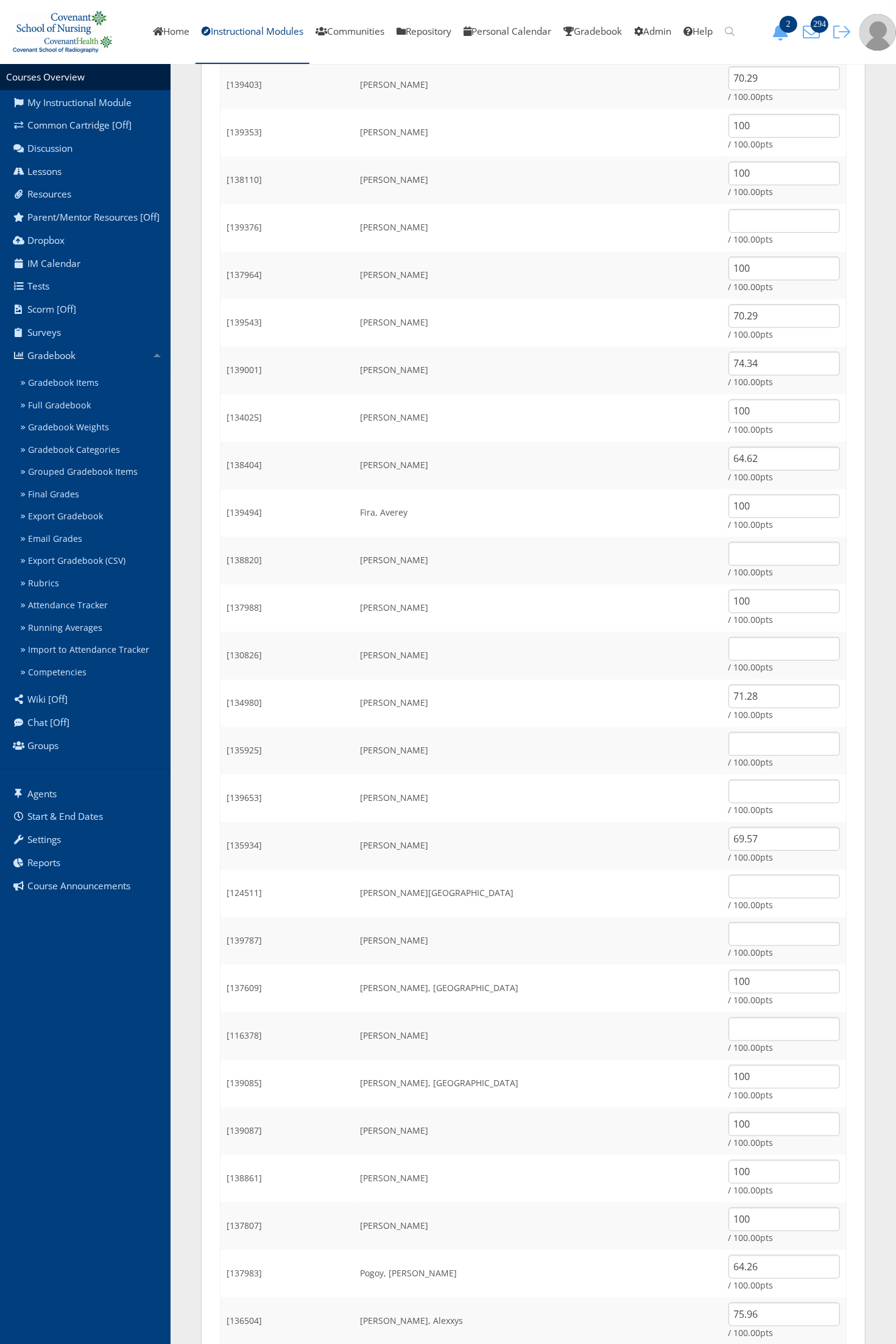
scroll to position [237, 0]
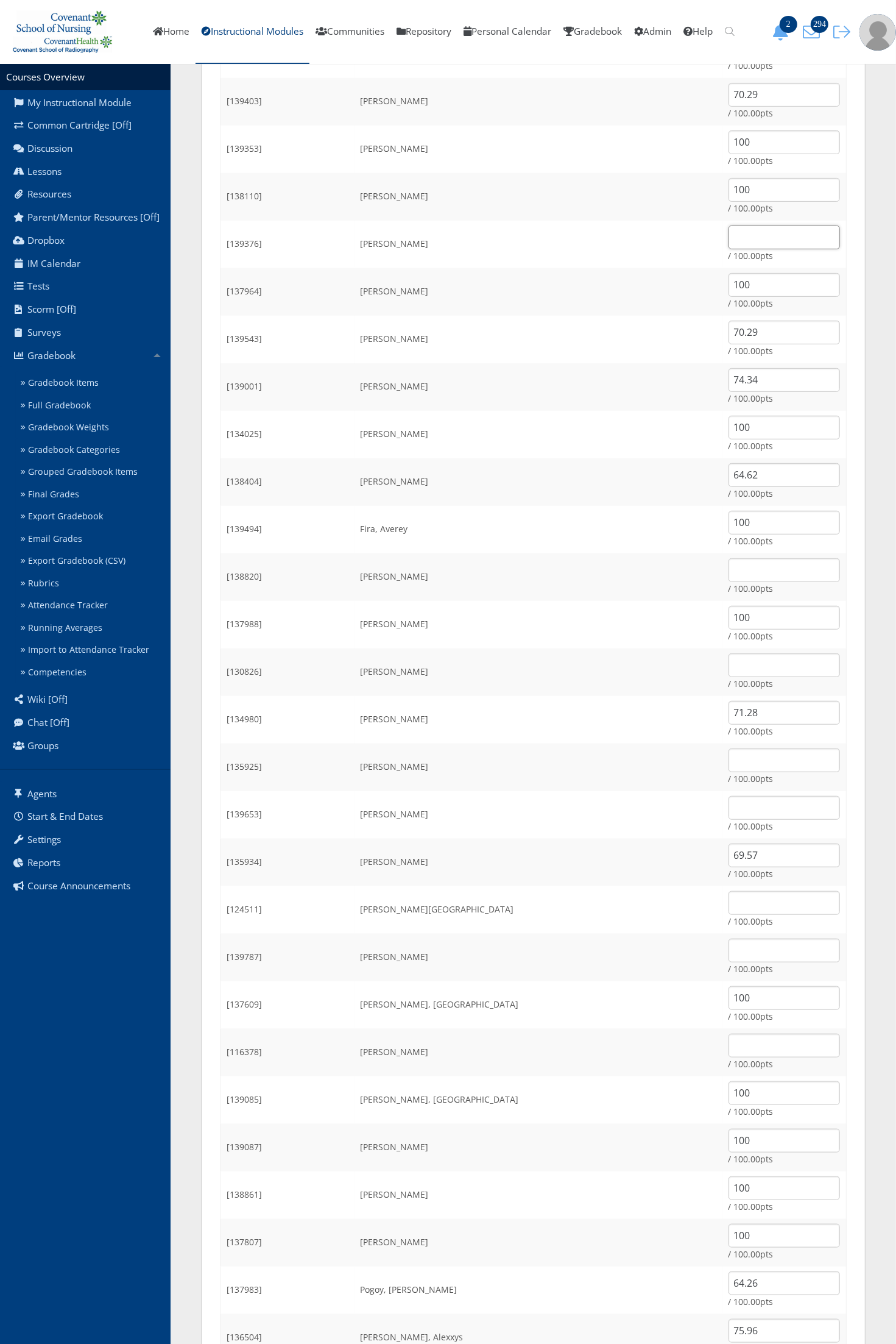
click at [729, 237] on input "text" at bounding box center [784, 237] width 111 height 24
type input "49.23"
click at [729, 802] on input "text" at bounding box center [784, 808] width 111 height 24
type input "54.63"
click at [729, 951] on input "text" at bounding box center [784, 950] width 111 height 24
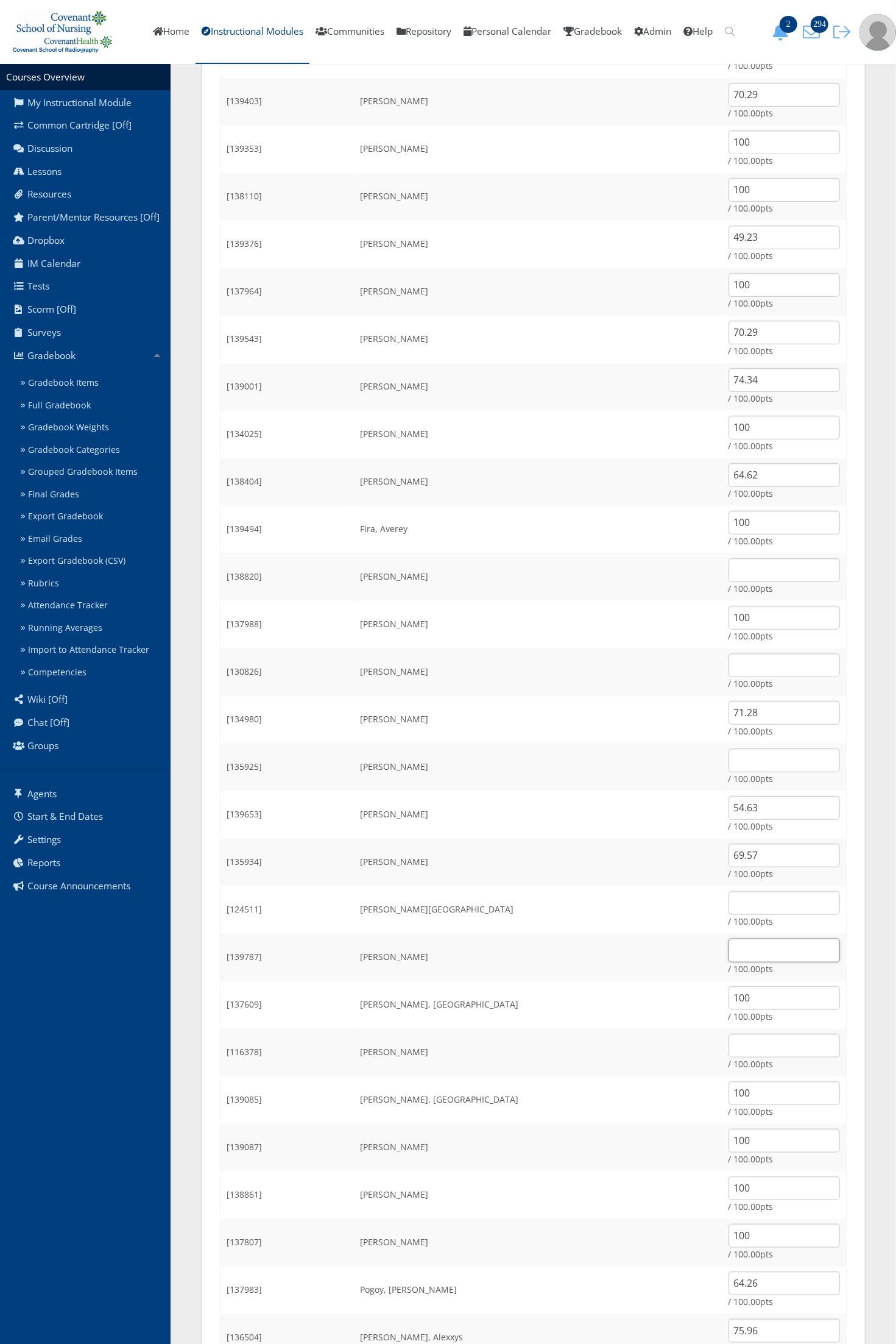
click at [729, 951] on input "text" at bounding box center [784, 950] width 111 height 24
type input "58.77"
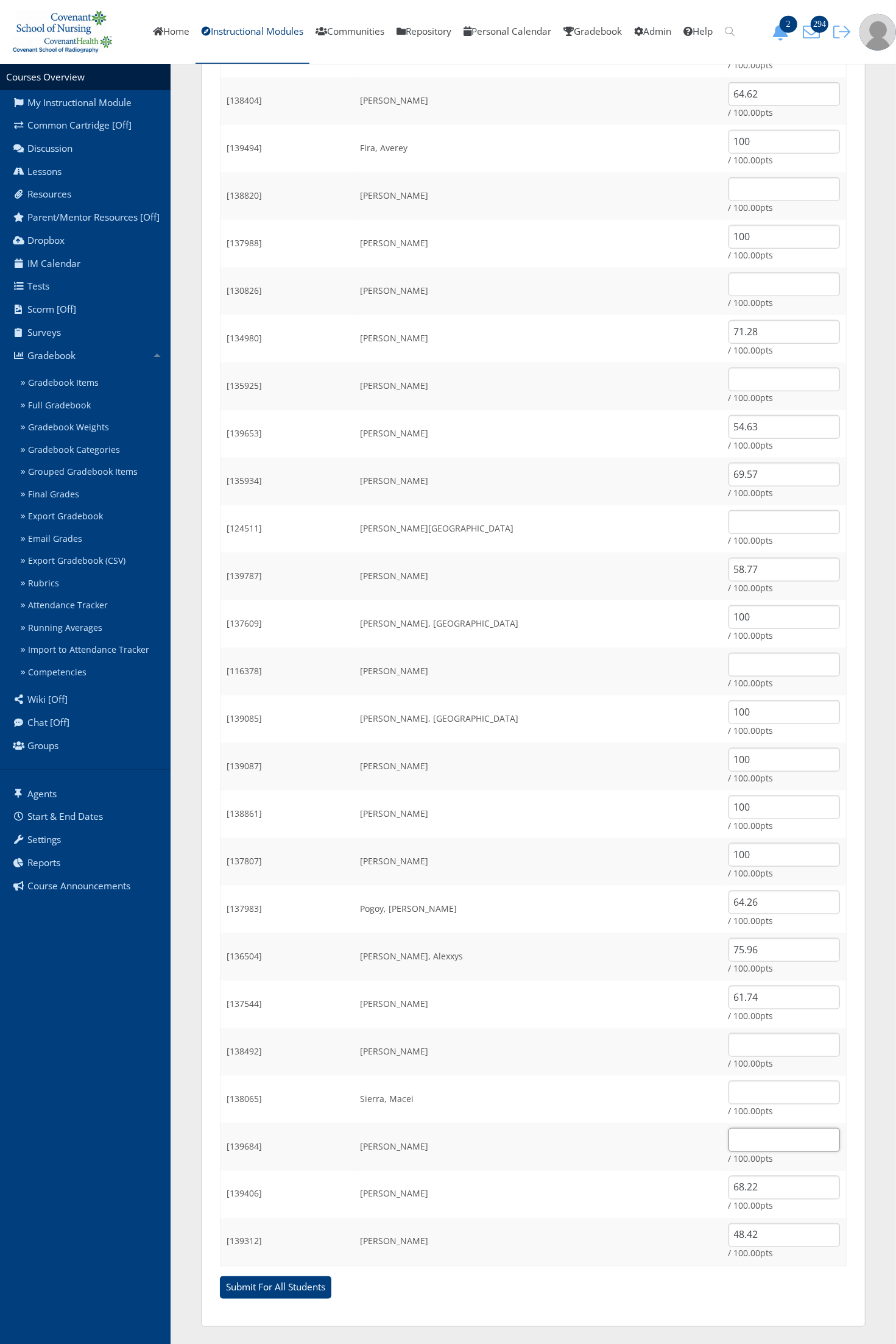
drag, startPoint x: 734, startPoint y: 1135, endPoint x: 705, endPoint y: 1128, distance: 29.8
click at [734, 1134] on input "text" at bounding box center [784, 1140] width 111 height 24
type input "61.47"
click at [729, 1036] on input "text" at bounding box center [784, 1045] width 111 height 24
type input "68.94"
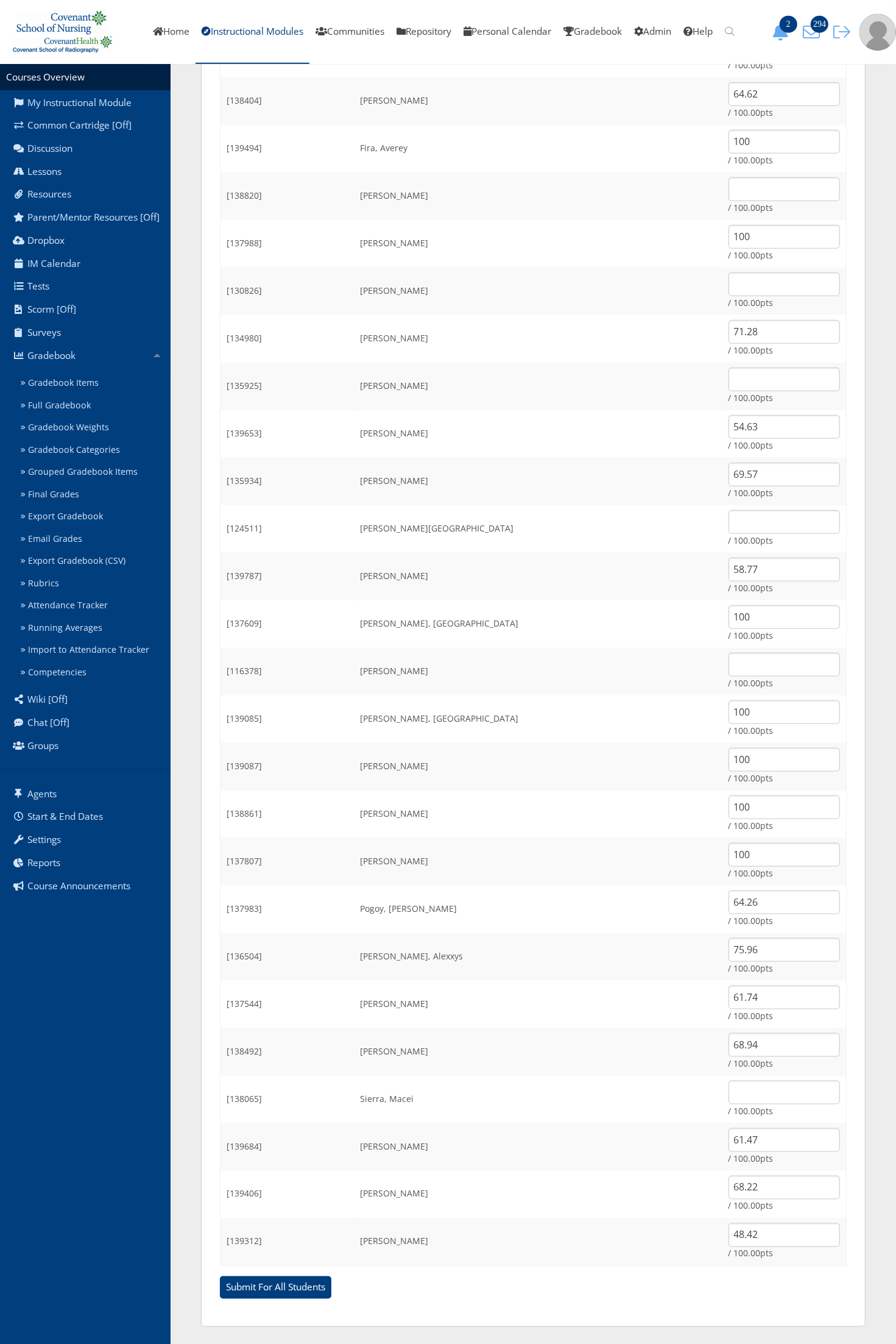
click at [491, 974] on td "Riojas, Alexxys" at bounding box center [539, 956] width 368 height 47
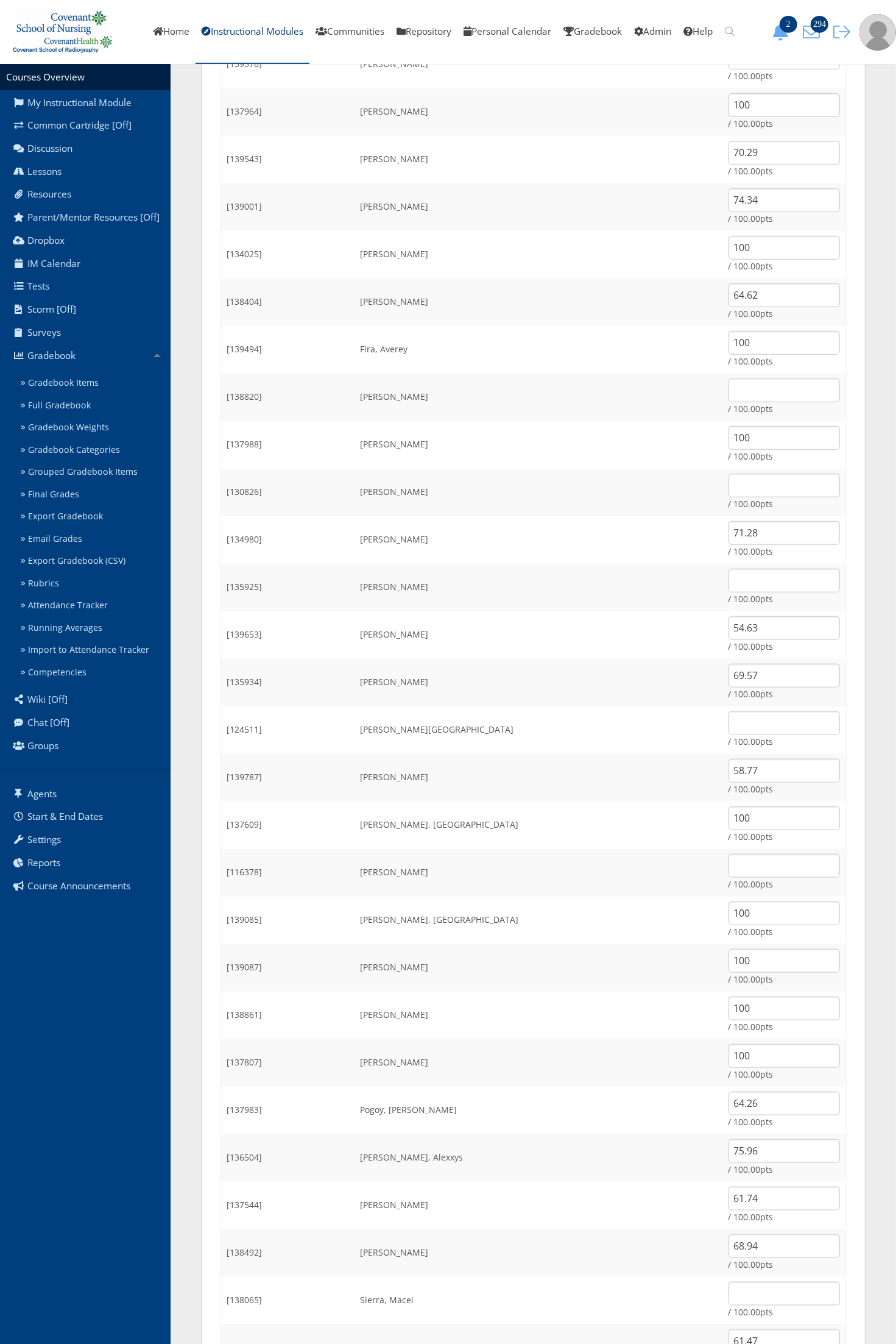
scroll to position [389, 0]
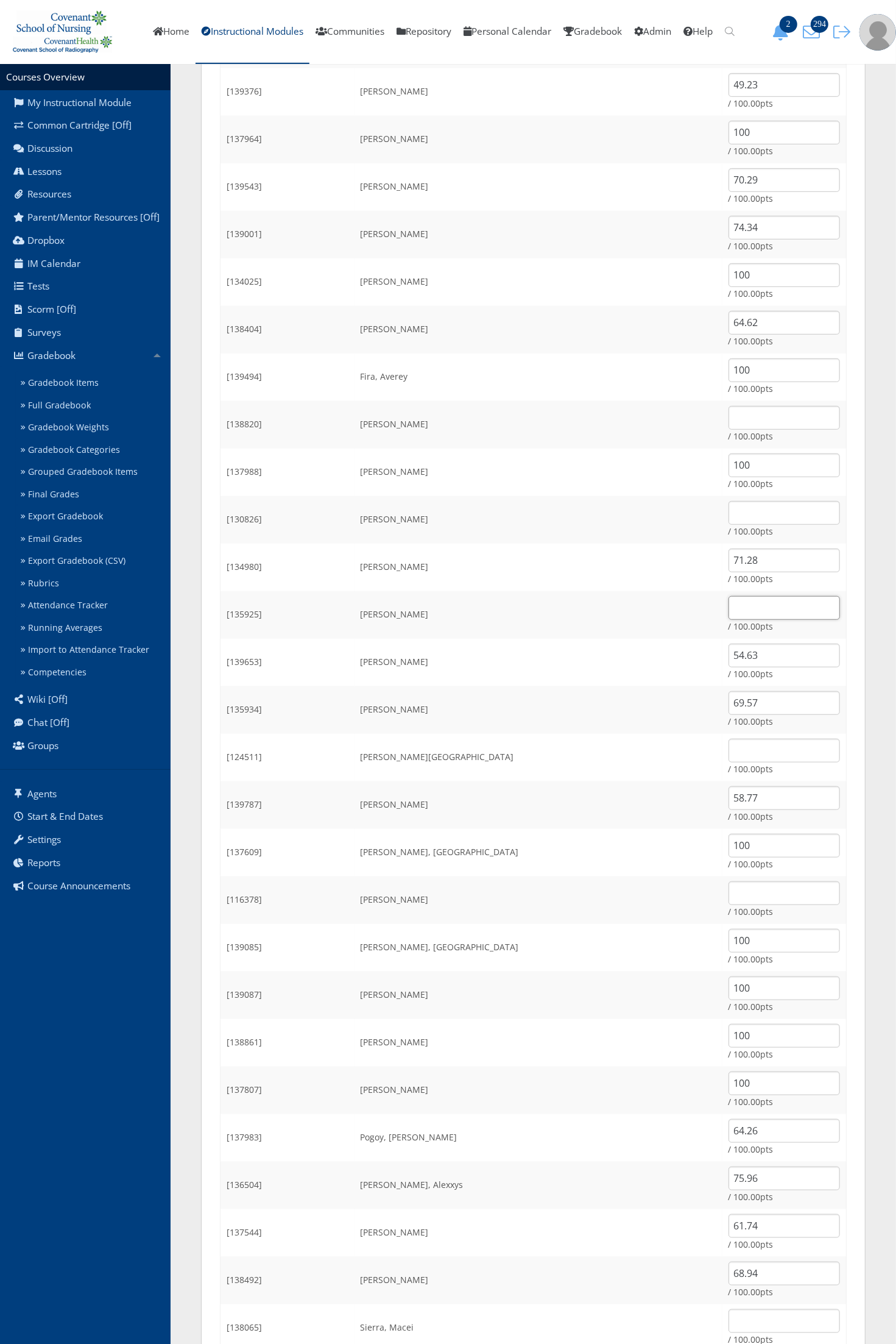
click at [729, 610] on input "text" at bounding box center [784, 607] width 111 height 24
type input "100"
click at [729, 417] on input "text" at bounding box center [784, 417] width 111 height 24
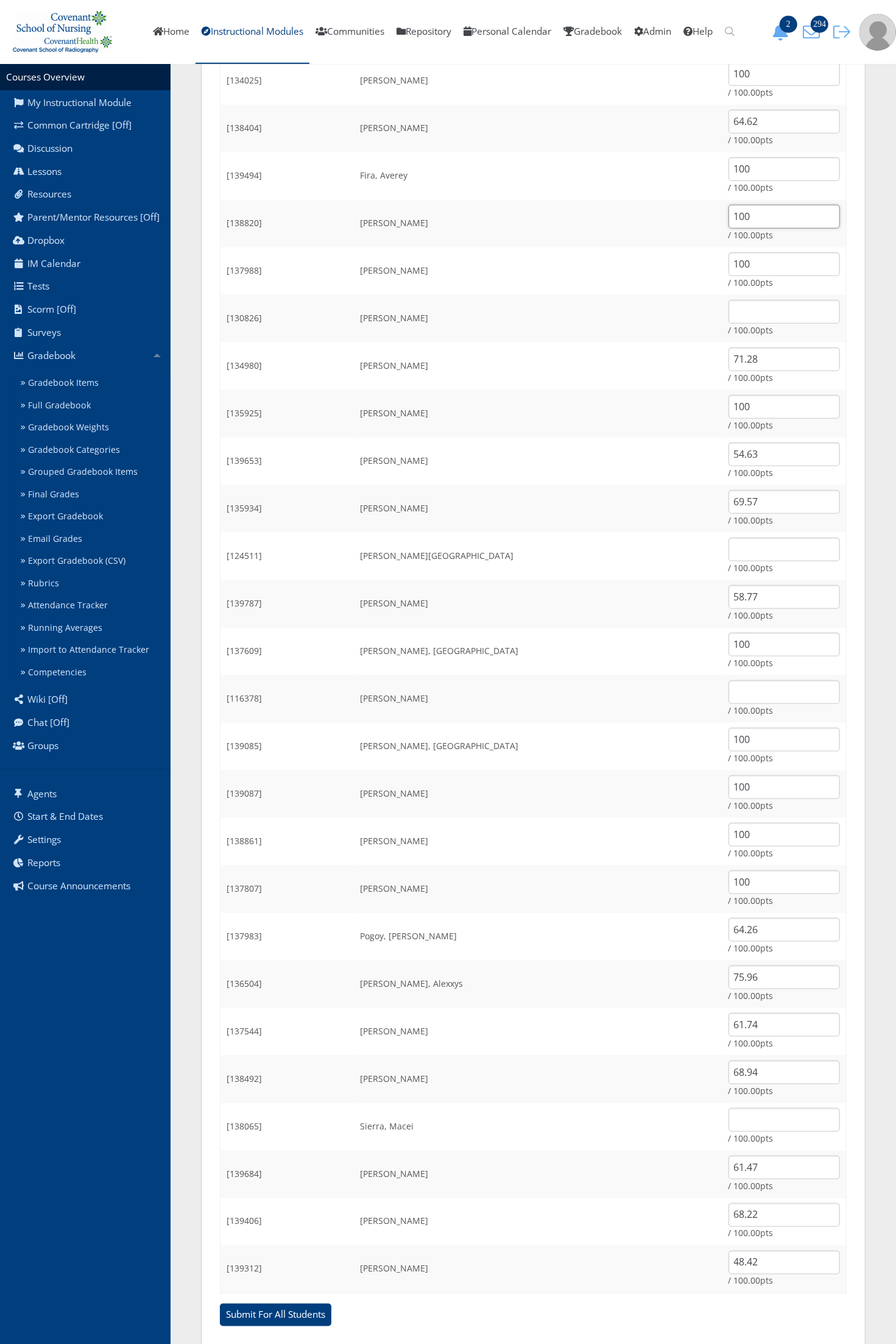
scroll to position [617, 0]
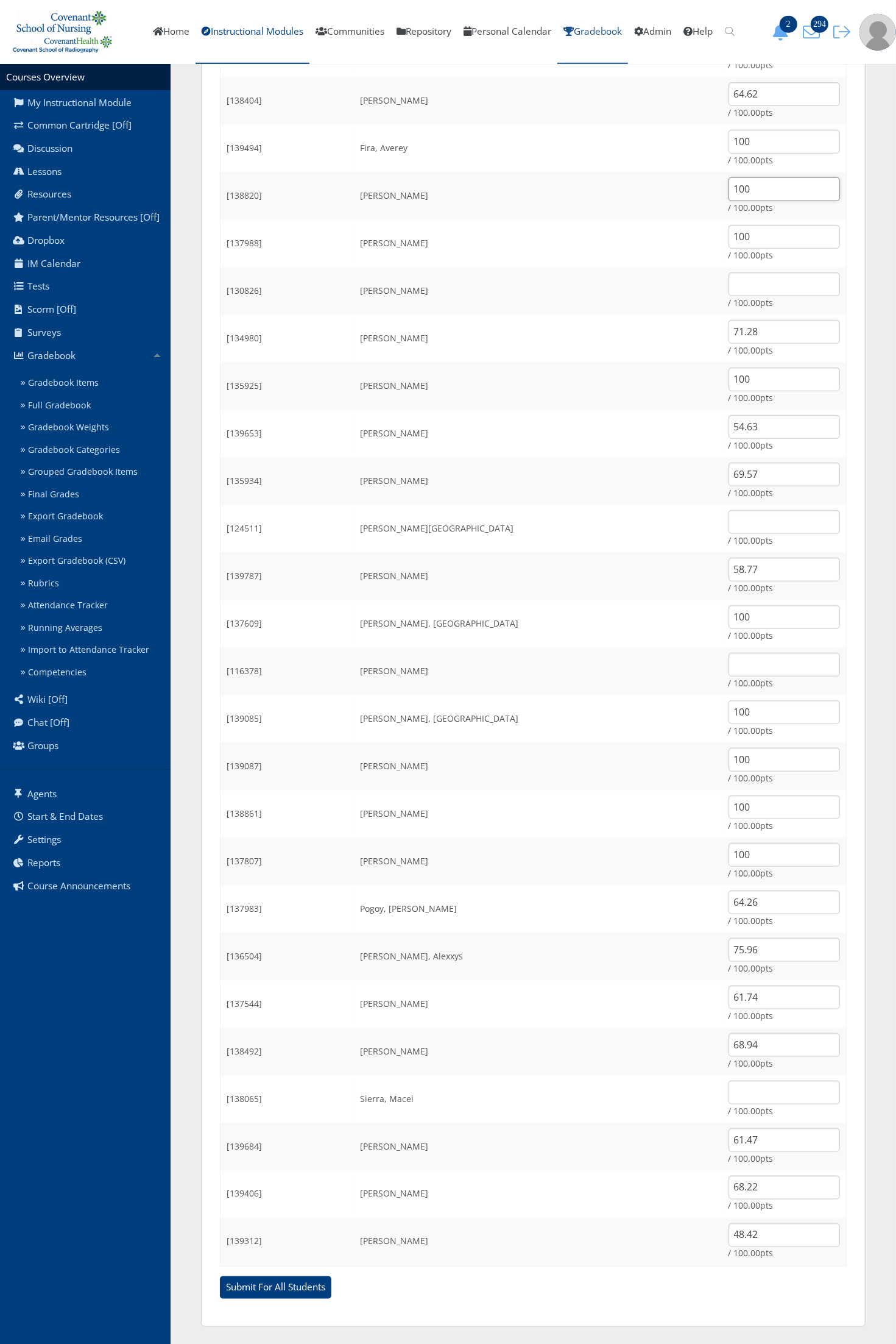
type input "100"
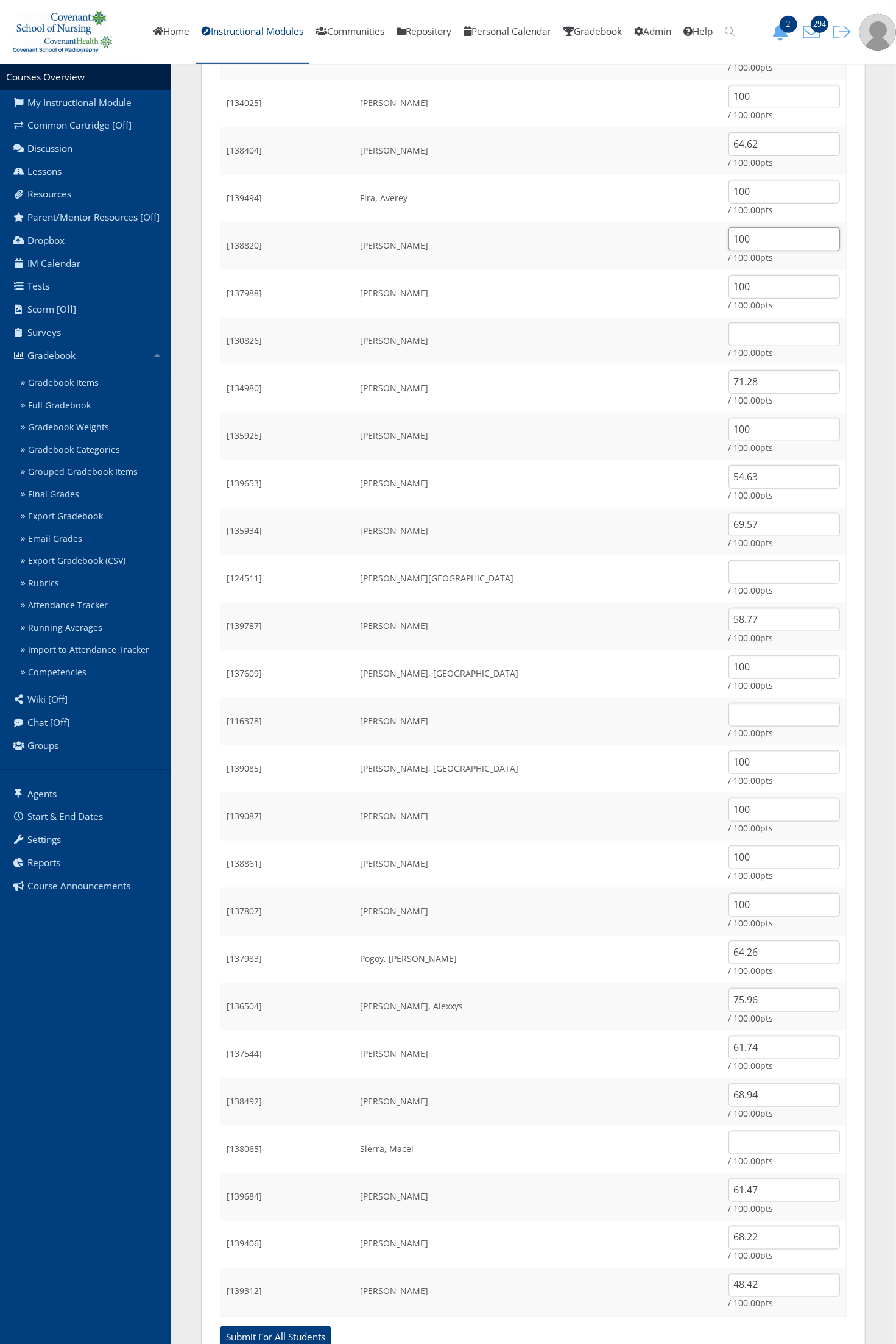
scroll to position [542, 0]
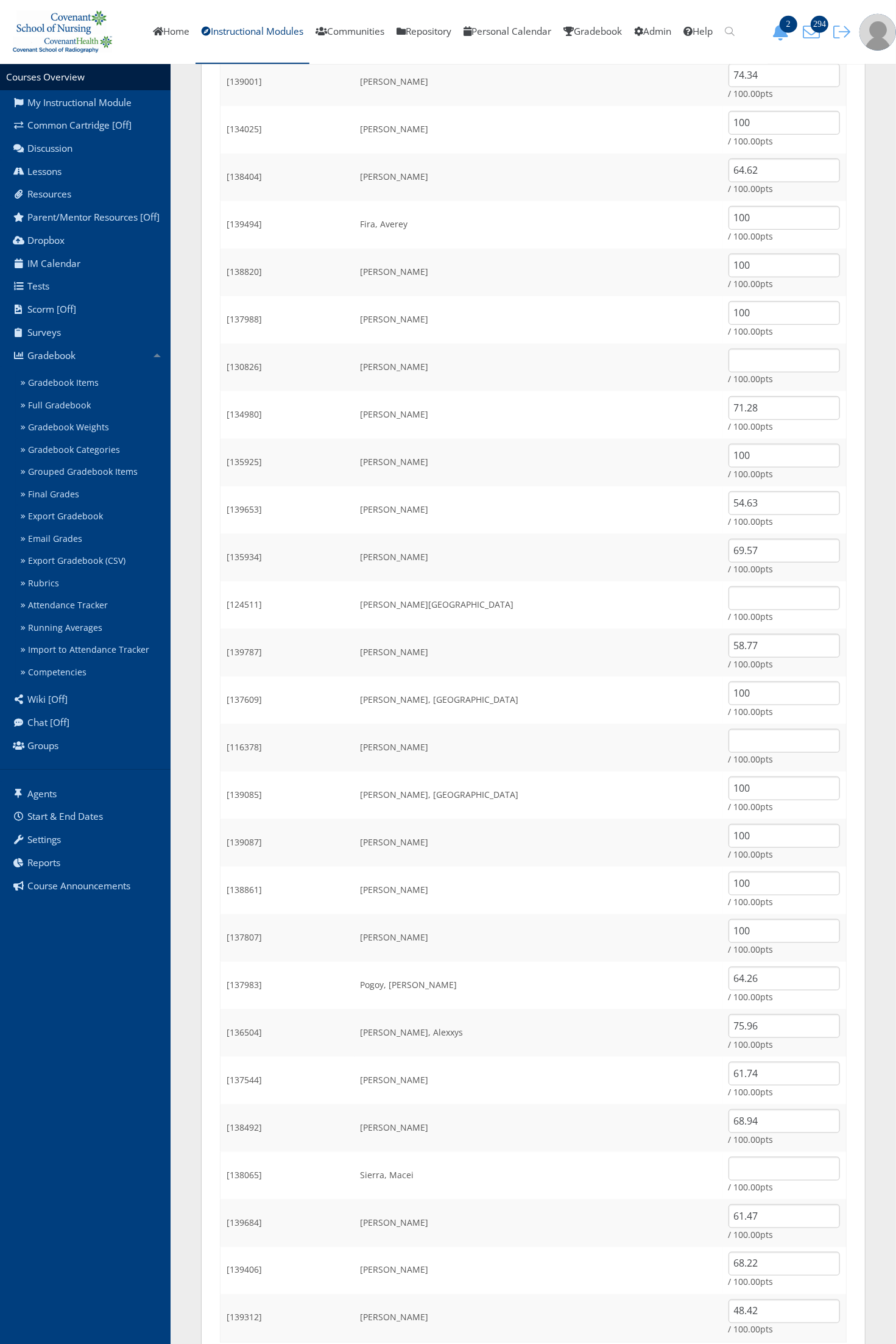
click at [647, 257] on td "[PERSON_NAME]" at bounding box center [539, 272] width 368 height 47
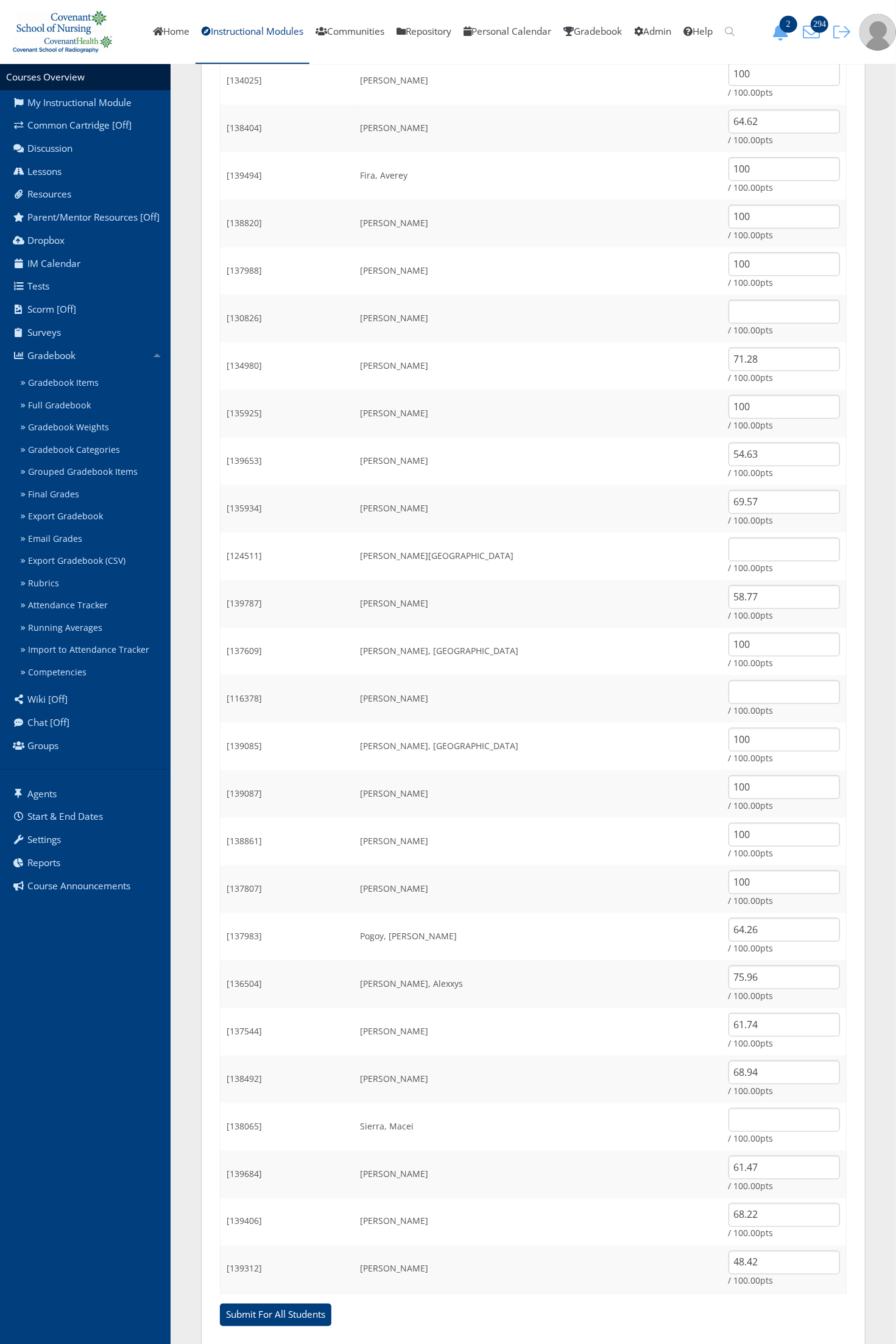
scroll to position [617, 0]
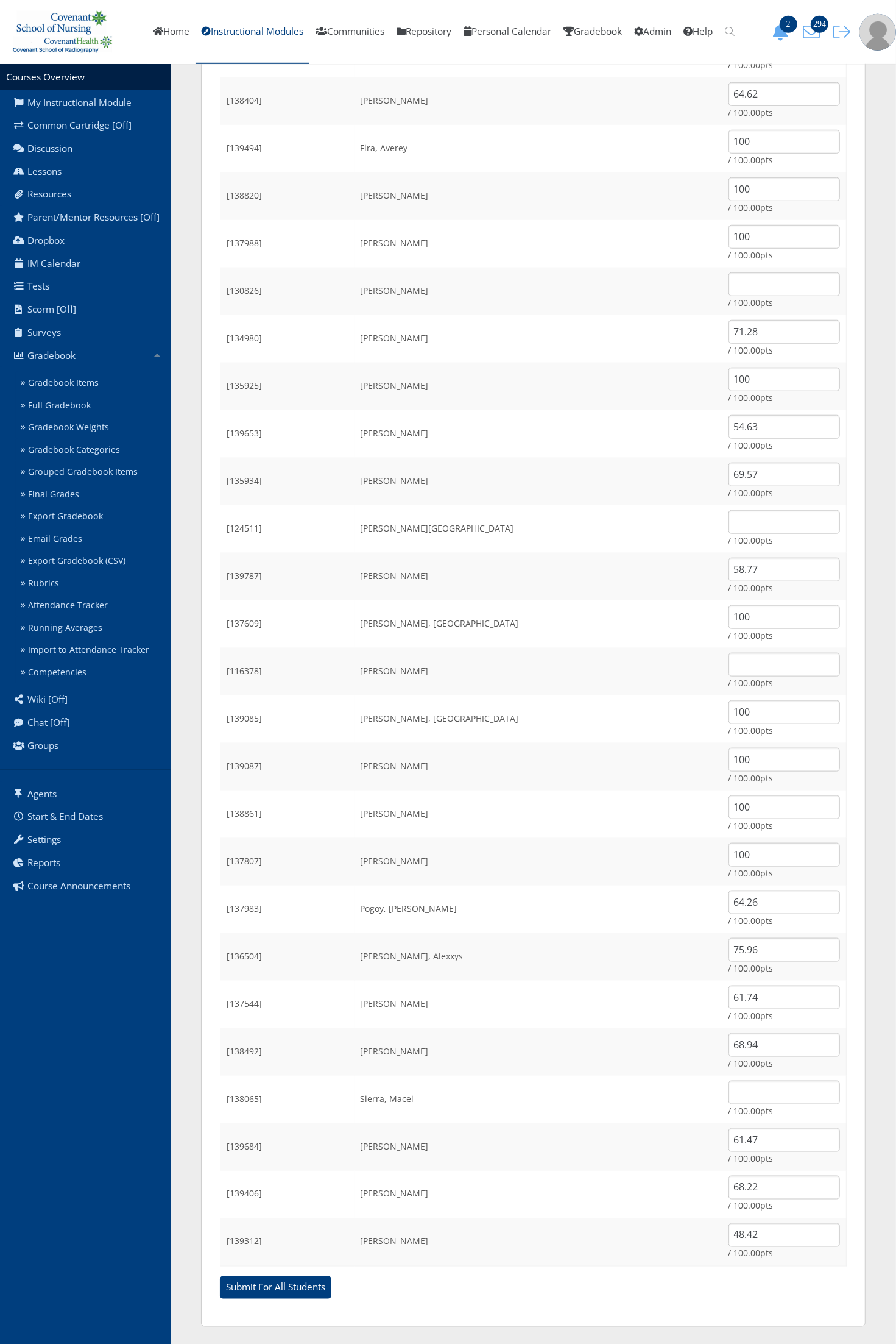
click at [611, 259] on td "[PERSON_NAME]" at bounding box center [539, 244] width 368 height 47
click at [729, 284] on input "text" at bounding box center [784, 284] width 111 height 24
click at [220, 1276] on input "Submit For All Students" at bounding box center [276, 1288] width 111 height 23
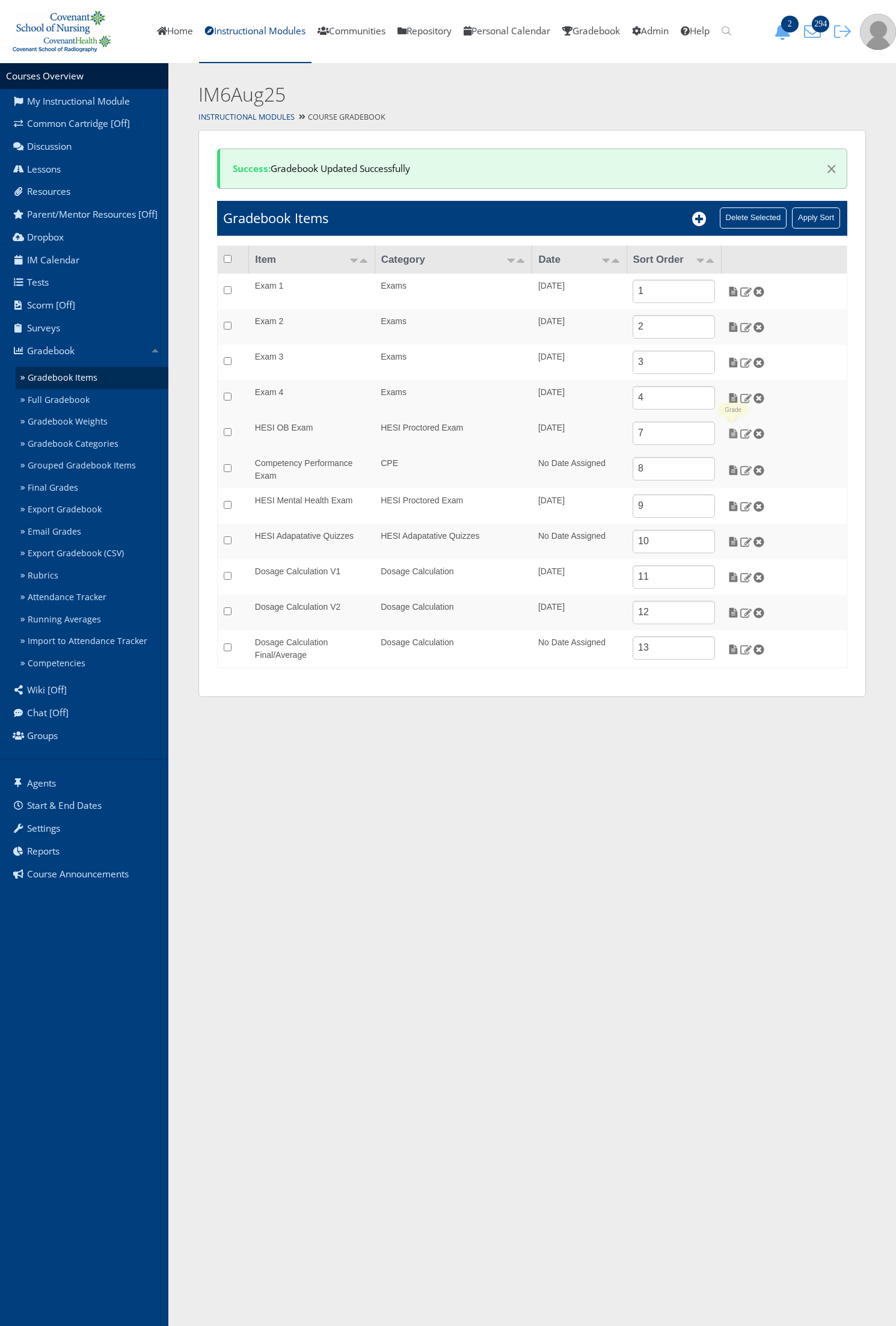
click at [732, 435] on img at bounding box center [733, 433] width 13 height 11
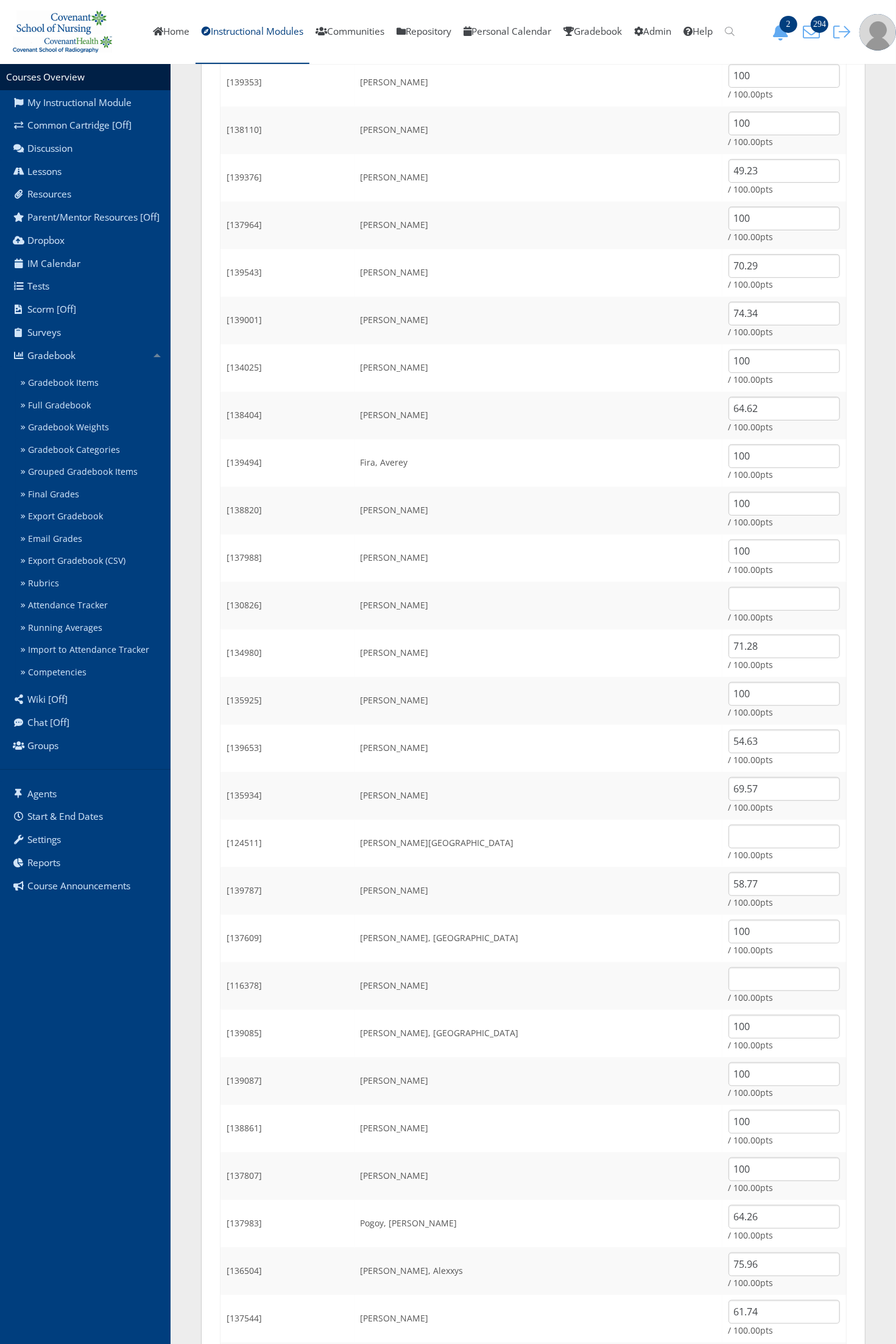
scroll to position [305, 0]
click at [729, 977] on input "text" at bounding box center [784, 977] width 111 height 24
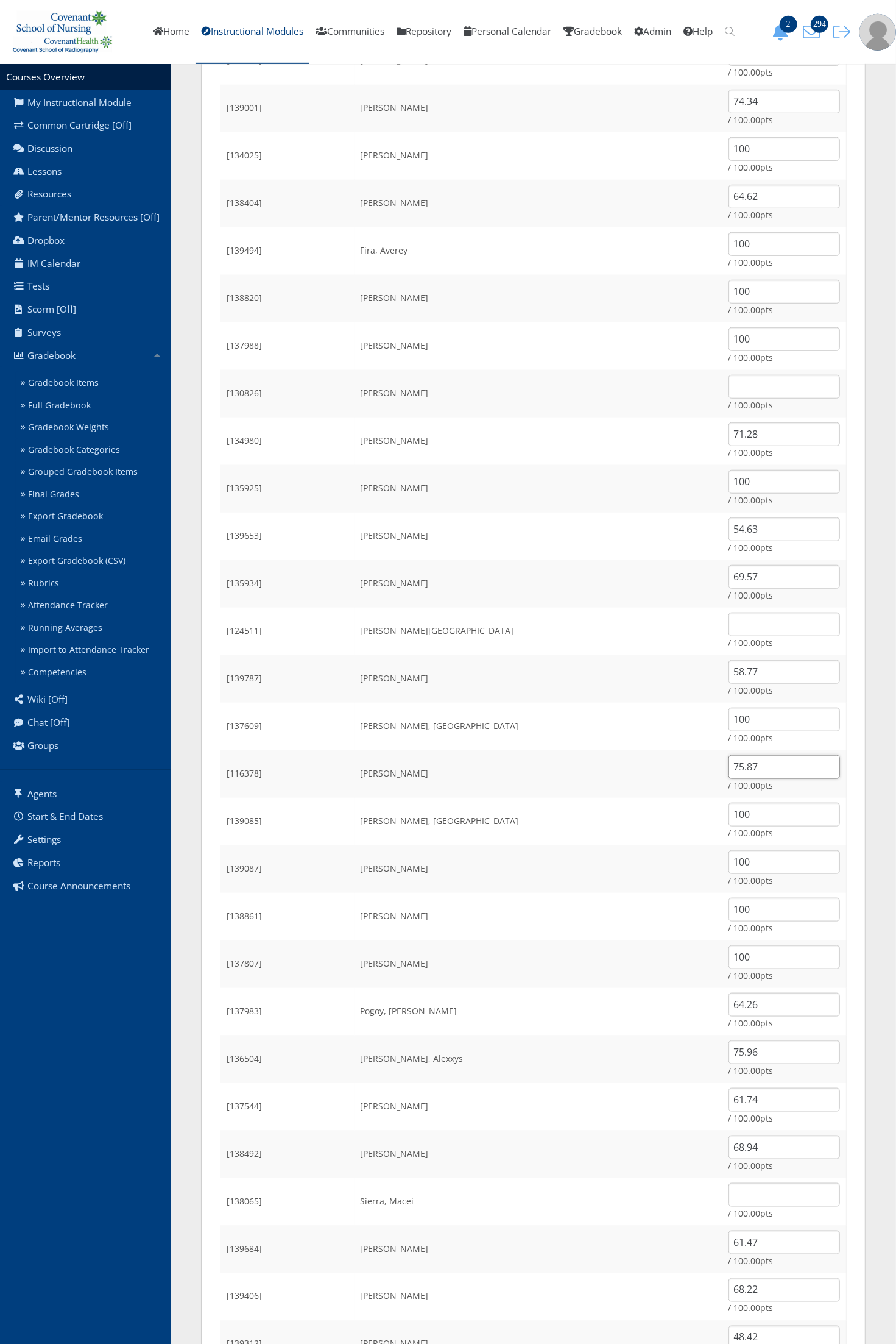
scroll to position [617, 0]
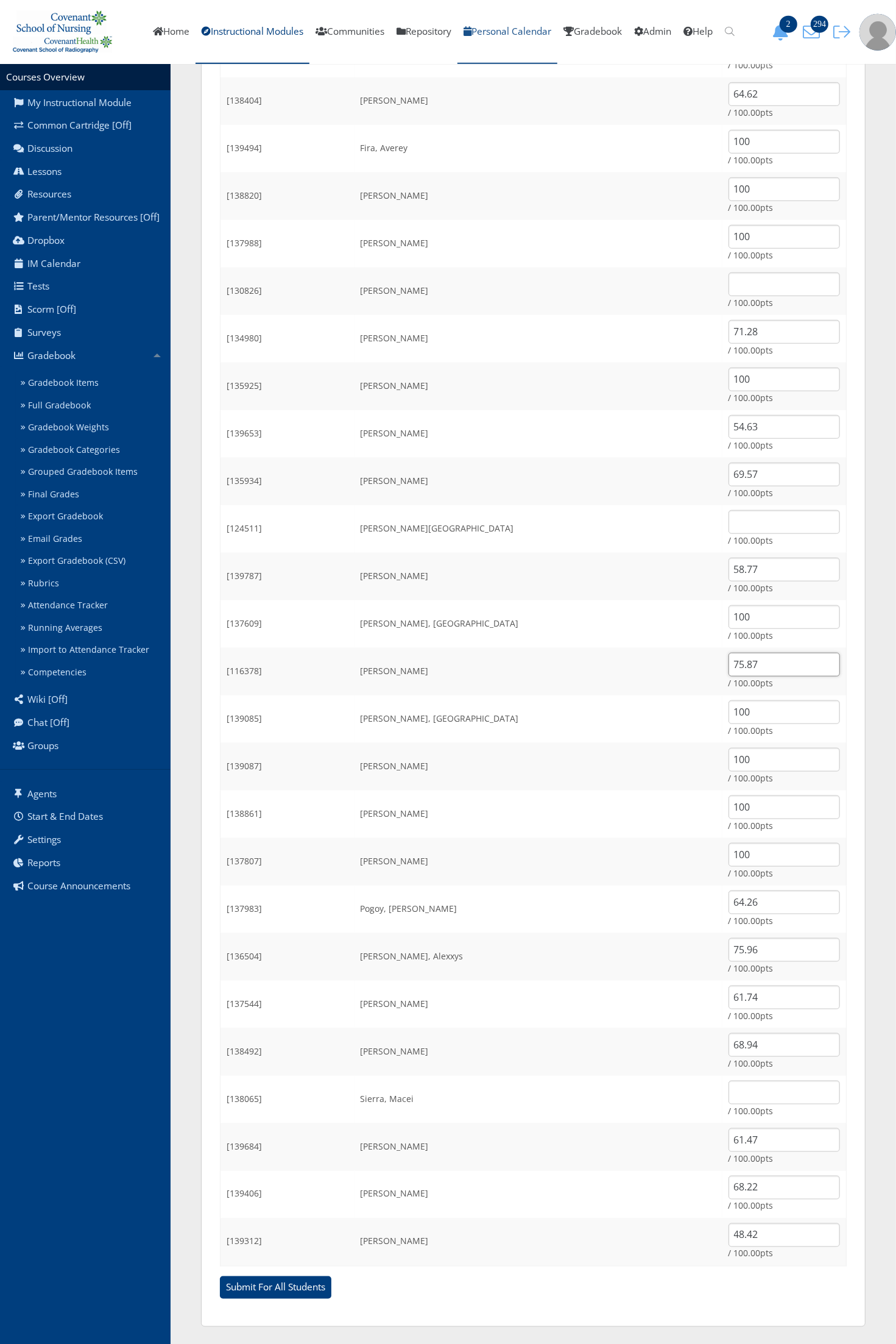
type input "75.87"
click at [729, 515] on input "text" at bounding box center [784, 522] width 111 height 24
type input "46.53"
click at [561, 557] on td "[PERSON_NAME]" at bounding box center [539, 576] width 368 height 47
click at [729, 1086] on input "text" at bounding box center [784, 1092] width 111 height 24
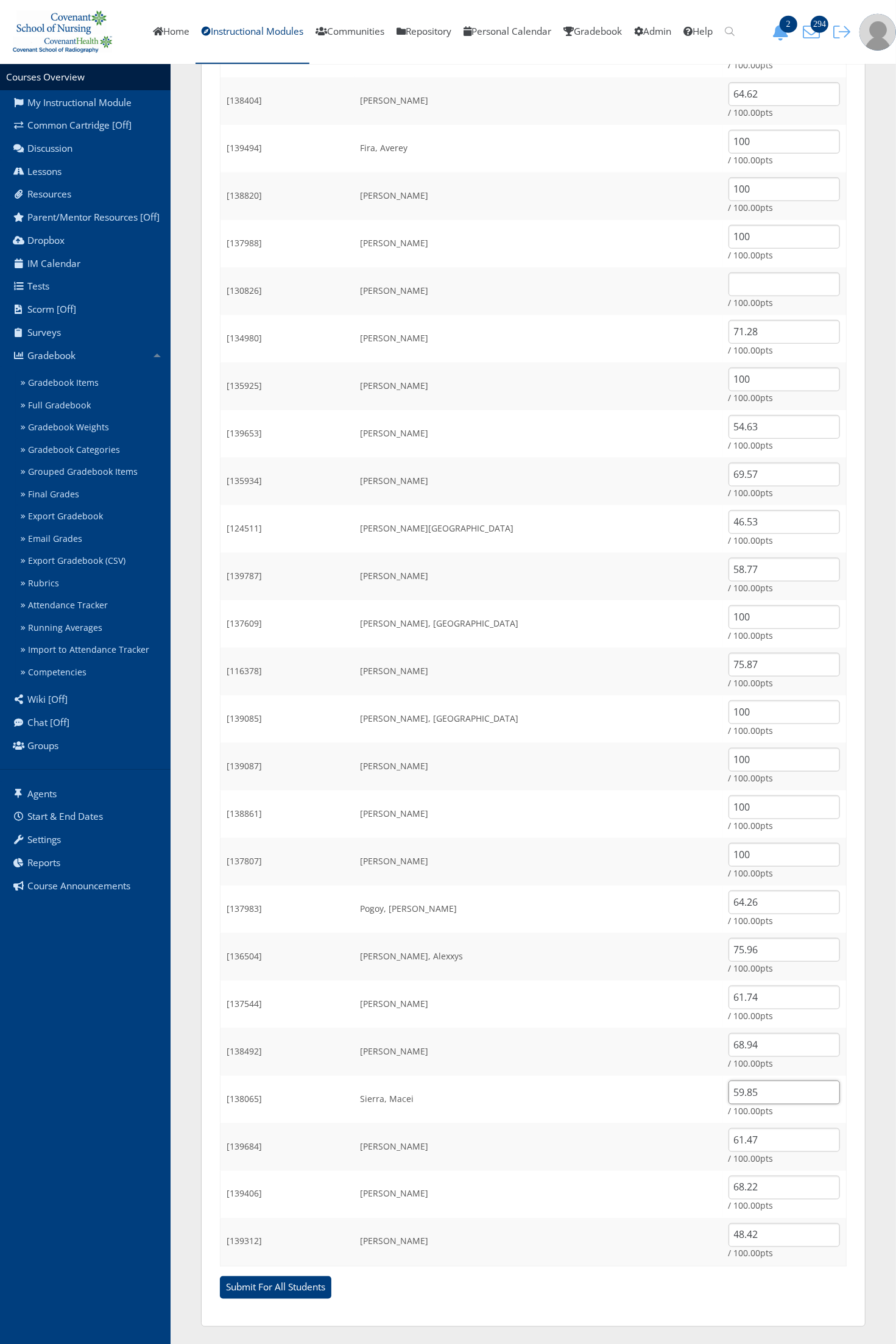
type input "59.85"
click at [562, 955] on td "[PERSON_NAME], Alexxys" at bounding box center [539, 956] width 368 height 47
click at [729, 291] on input "text" at bounding box center [784, 284] width 111 height 24
type input "100"
click at [220, 1276] on input "Submit For All Students" at bounding box center [276, 1288] width 111 height 23
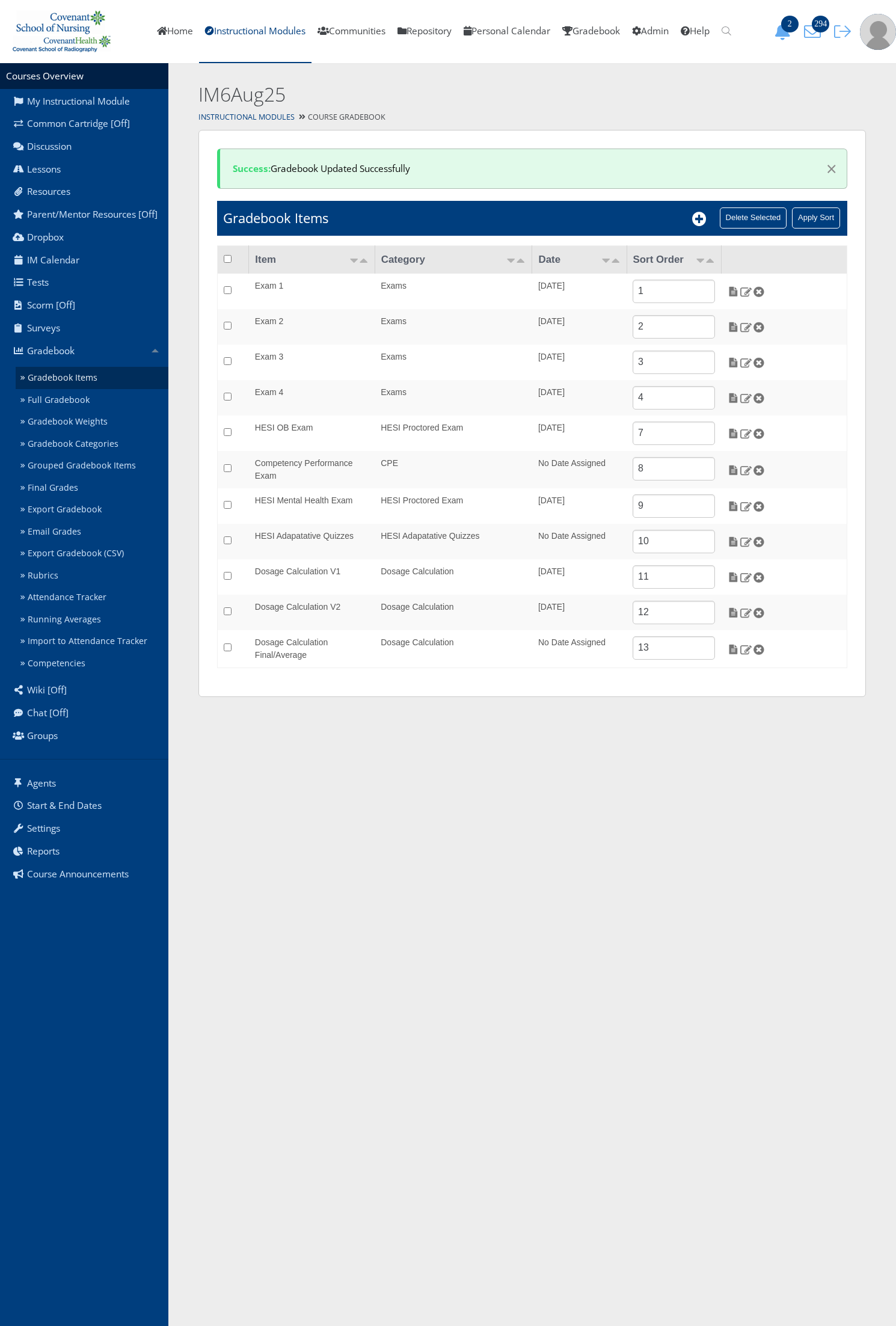
click at [111, 382] on link "Gradebook Items" at bounding box center [92, 378] width 153 height 22
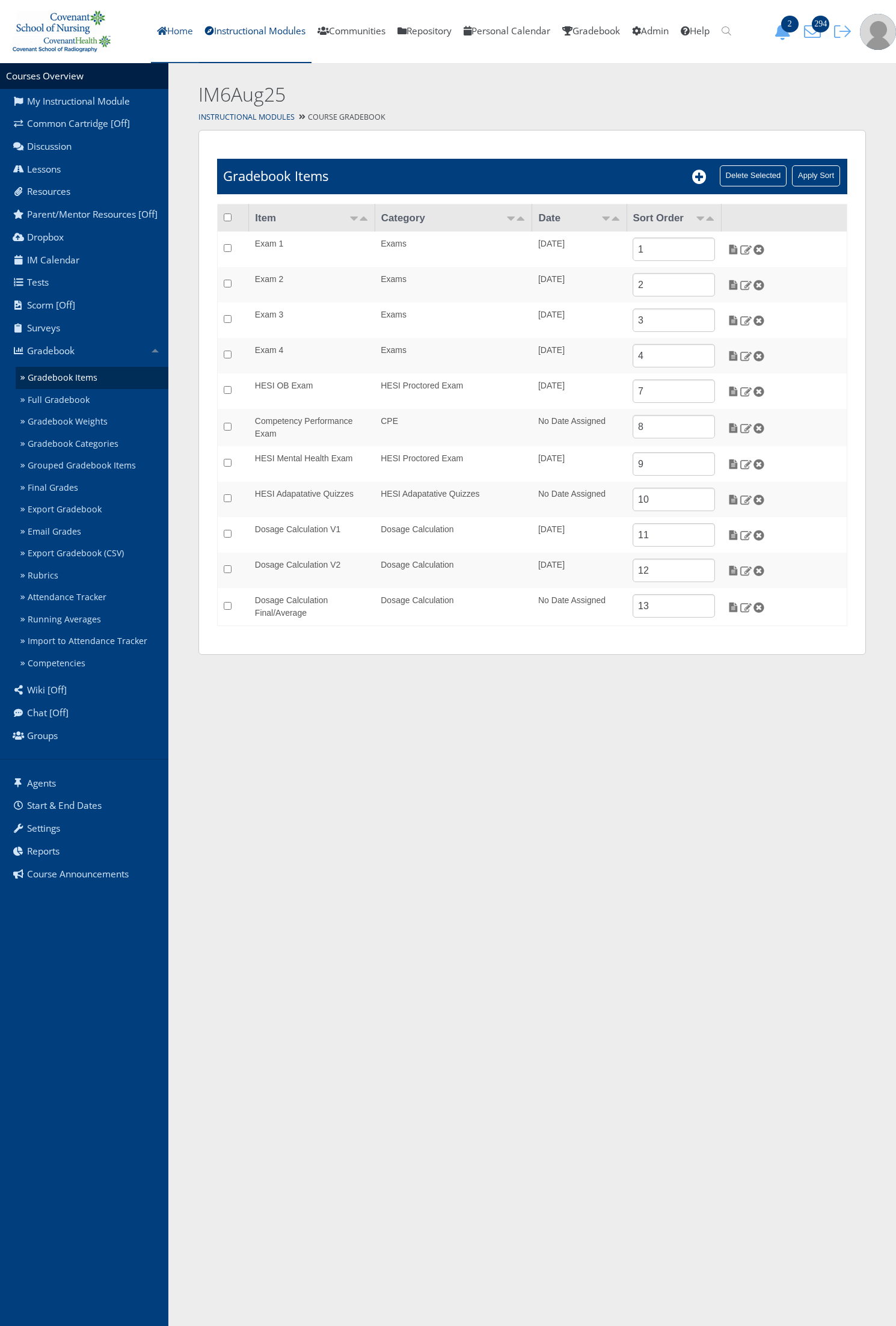
click at [164, 37] on link "Home" at bounding box center [175, 31] width 48 height 63
